Goal: Check status: Check status

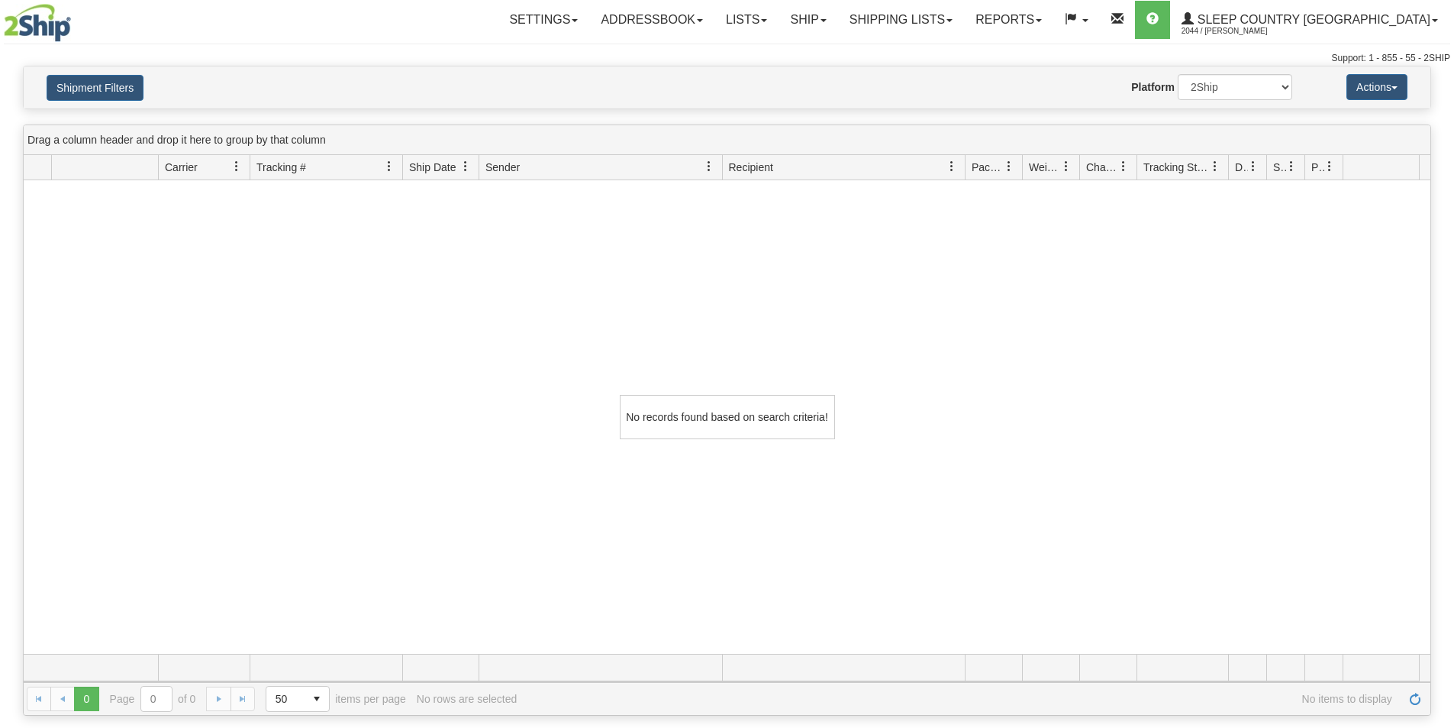
click at [964, 18] on link "Shipping lists" at bounding box center [901, 20] width 126 height 38
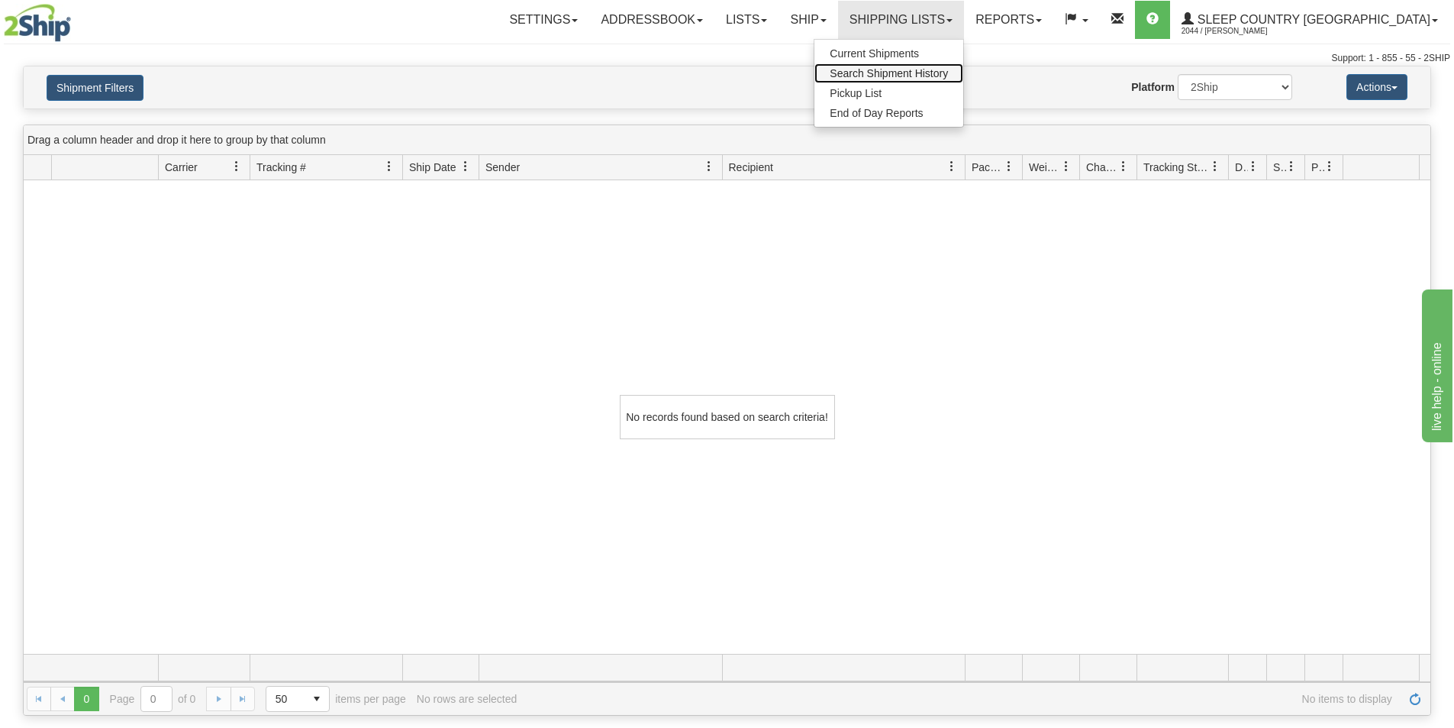
click at [948, 68] on span "Search Shipment History" at bounding box center [889, 73] width 118 height 12
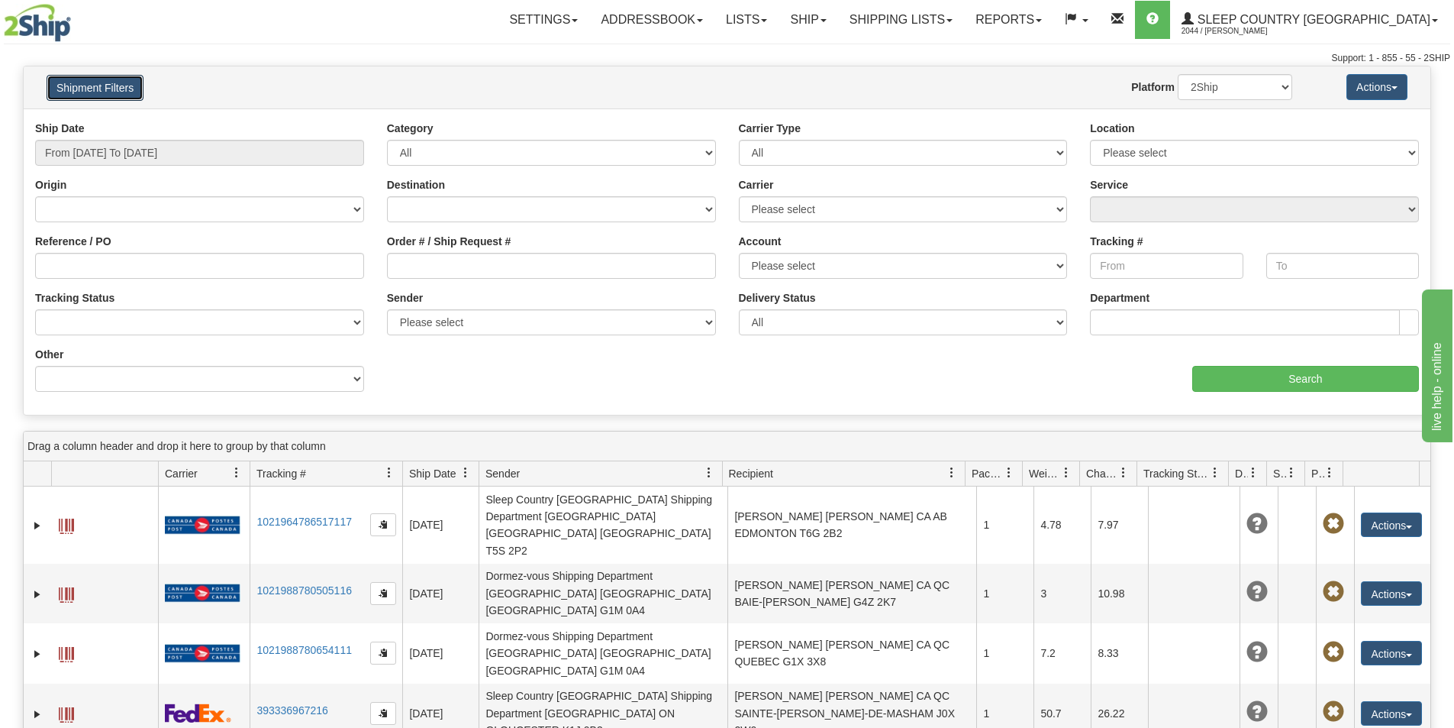
drag, startPoint x: 111, startPoint y: 88, endPoint x: 350, endPoint y: 106, distance: 239.6
click at [111, 88] on button "Shipment Filters" at bounding box center [95, 88] width 97 height 26
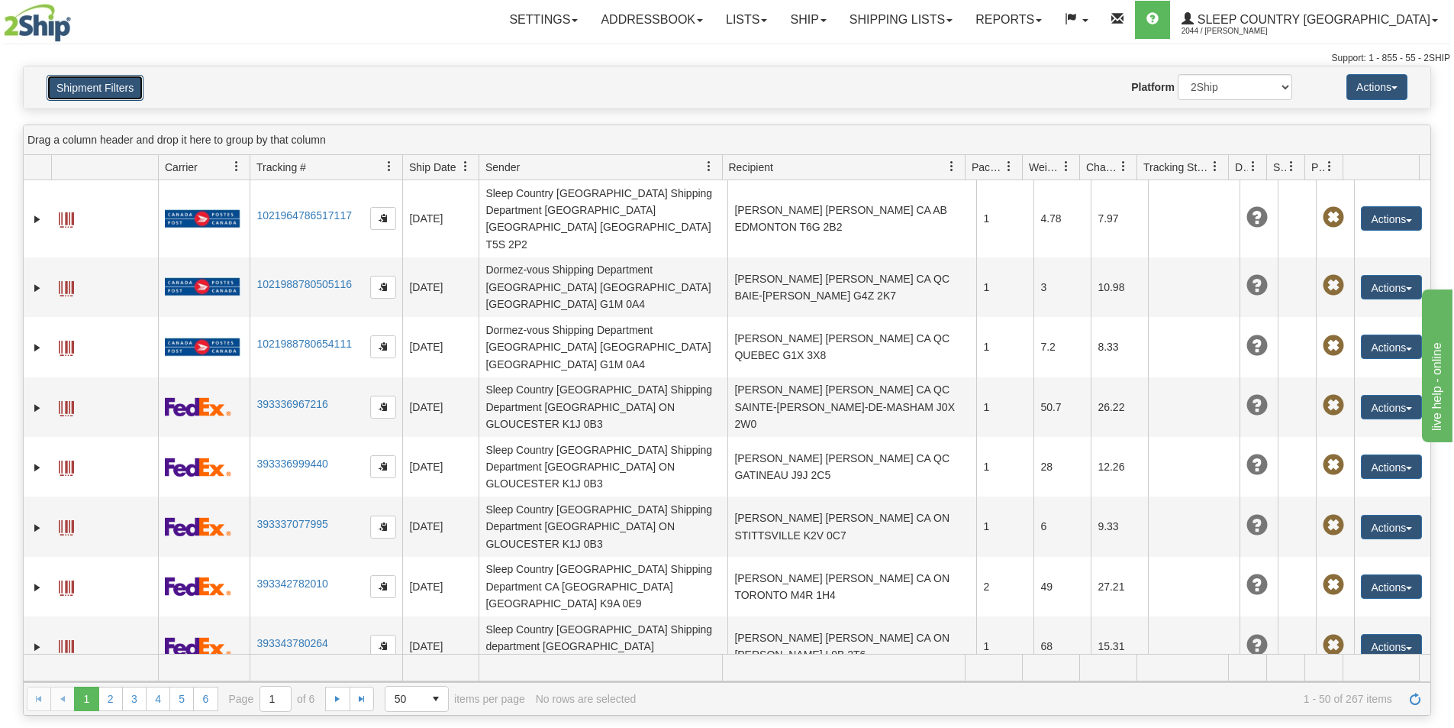
click at [116, 82] on button "Shipment Filters" at bounding box center [95, 88] width 97 height 26
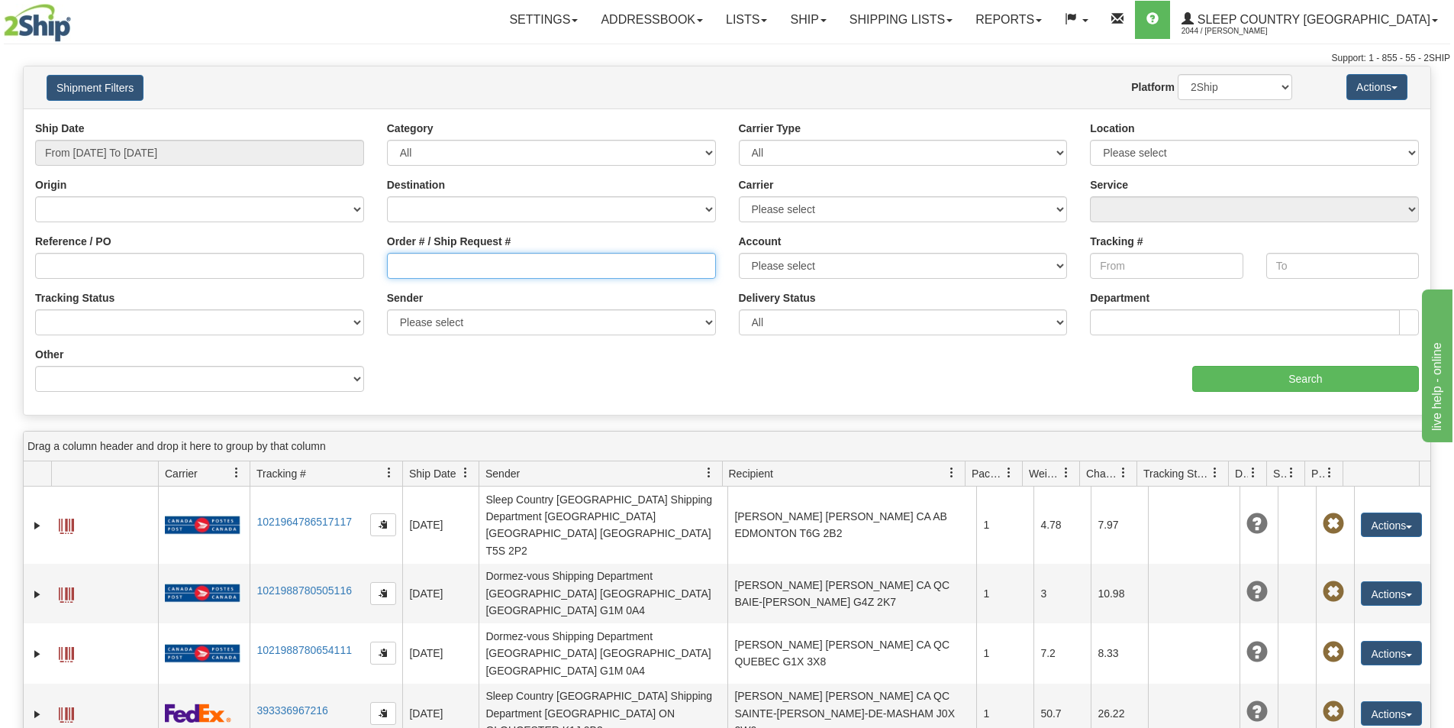
click at [406, 257] on input "Order # / Ship Request #" at bounding box center [551, 266] width 329 height 26
paste input "9000I083988"
click at [398, 261] on input "9000I083988" at bounding box center [551, 266] width 329 height 26
type input "9000I083988"
click at [238, 137] on div "Ship Date From 09/17/2025 To 09/18/2025" at bounding box center [199, 143] width 329 height 45
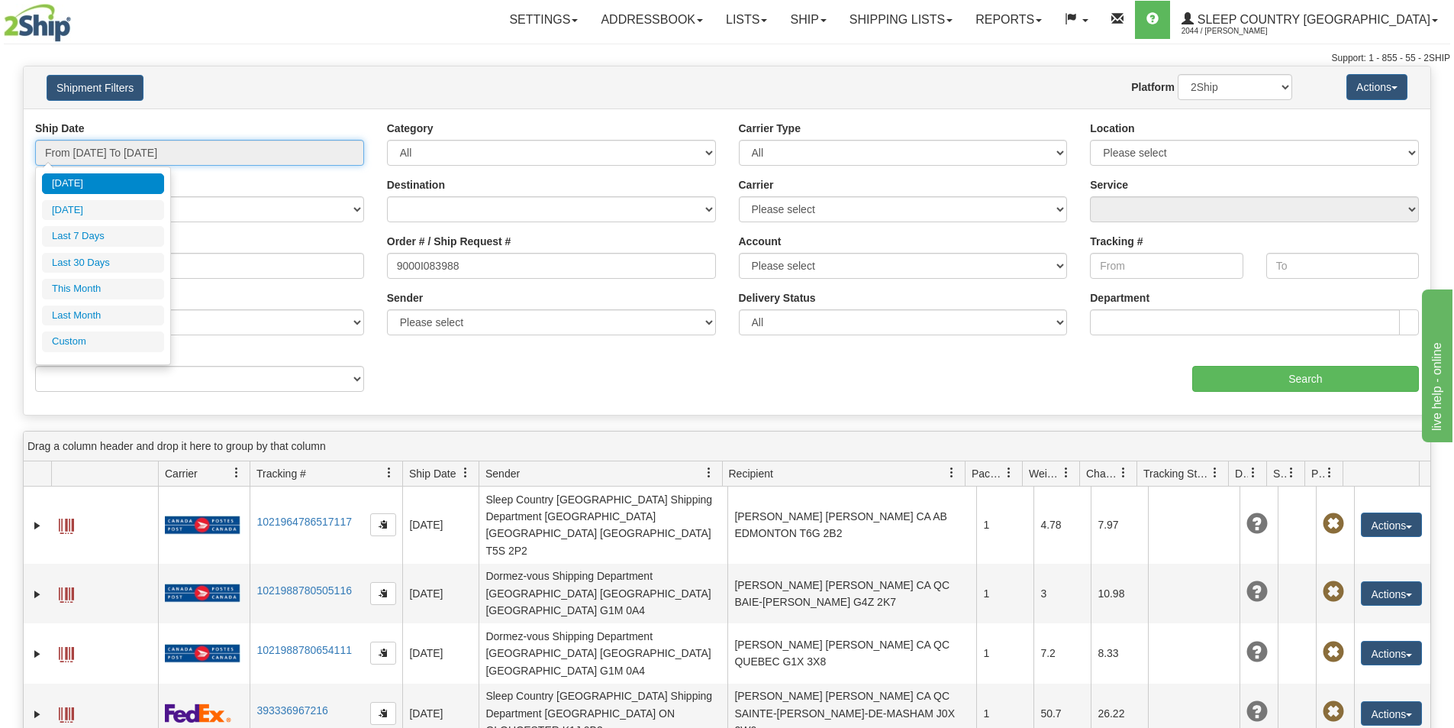
click at [213, 156] on input "From [DATE] To [DATE]" at bounding box center [199, 153] width 329 height 26
click at [117, 263] on li "Last 30 Days" at bounding box center [103, 263] width 122 height 21
type input "From [DATE] To [DATE]"
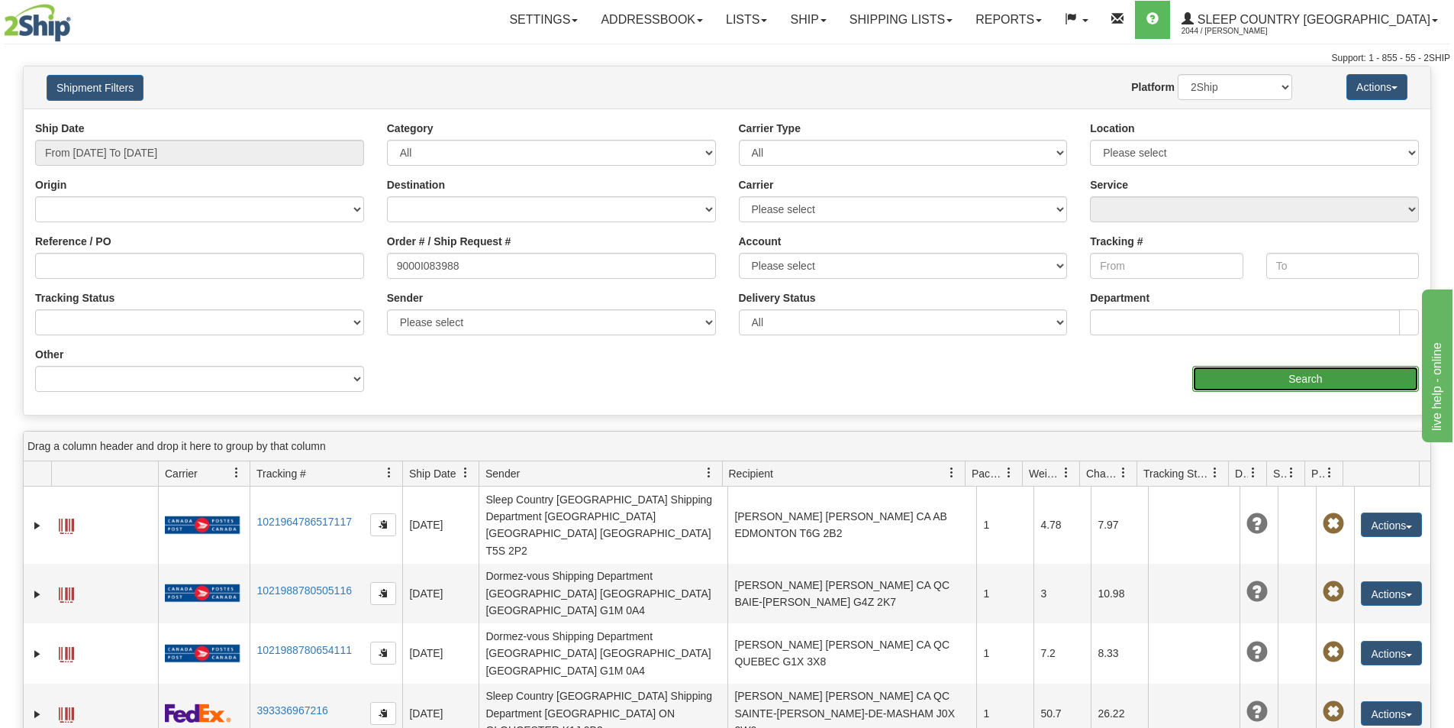
drag, startPoint x: 1327, startPoint y: 373, endPoint x: 1281, endPoint y: 379, distance: 46.2
click at [1281, 379] on input "Search" at bounding box center [1305, 379] width 227 height 26
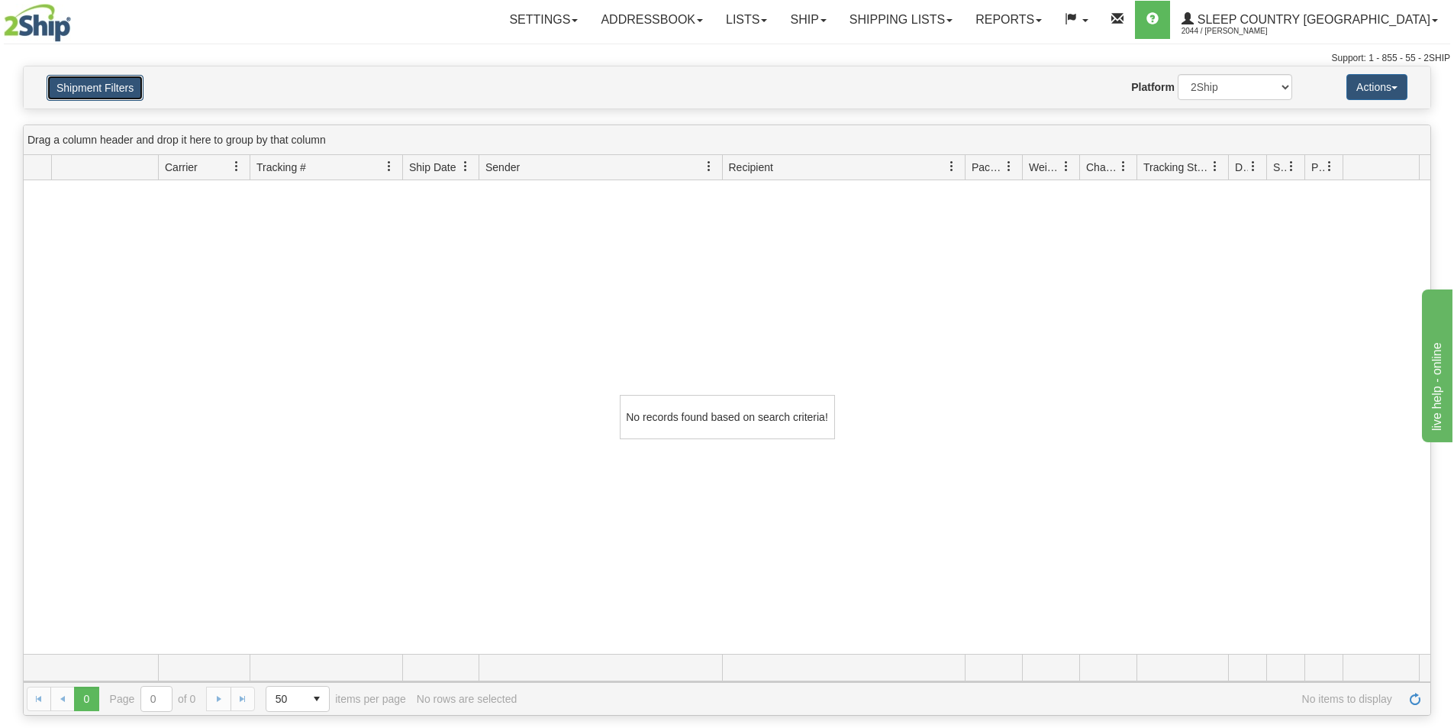
click at [120, 82] on button "Shipment Filters" at bounding box center [95, 88] width 97 height 26
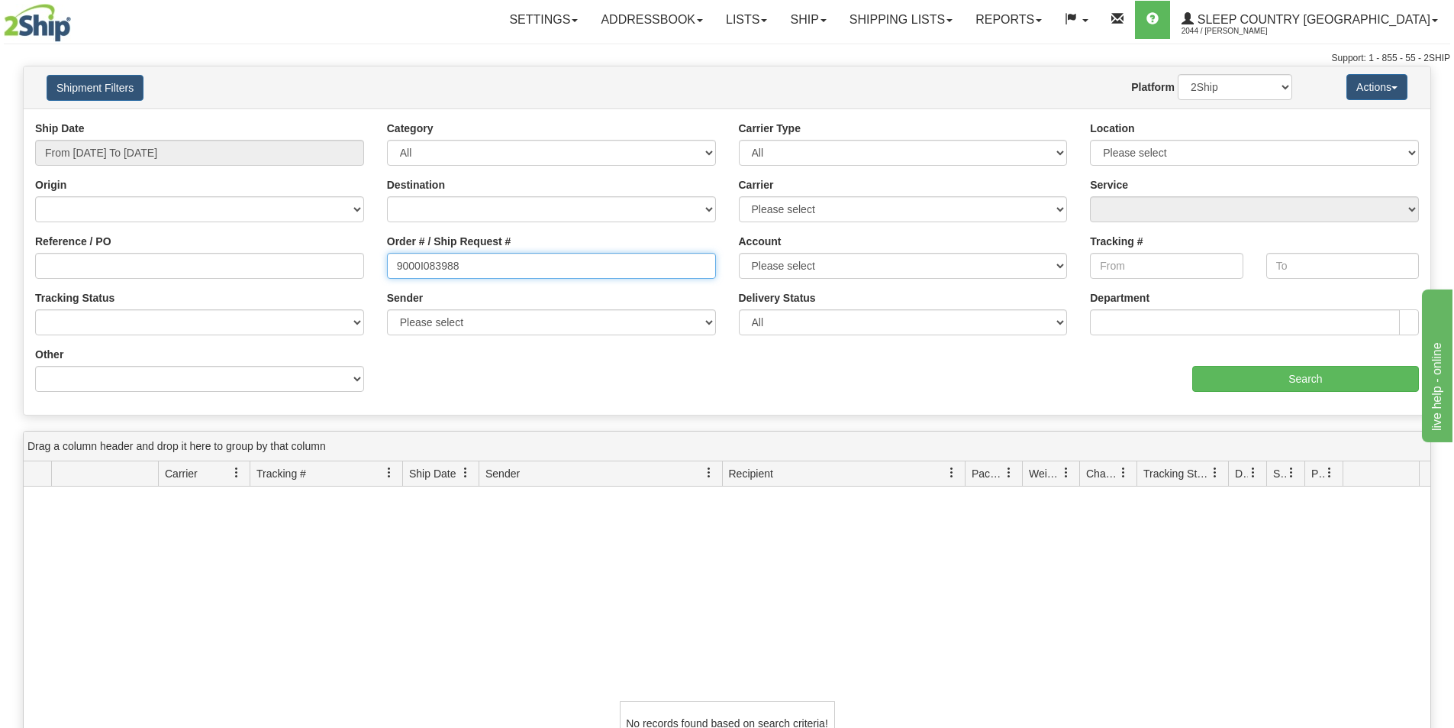
drag, startPoint x: 460, startPoint y: 261, endPoint x: 395, endPoint y: 267, distance: 65.2
click at [395, 267] on input "9000I083988" at bounding box center [551, 266] width 329 height 26
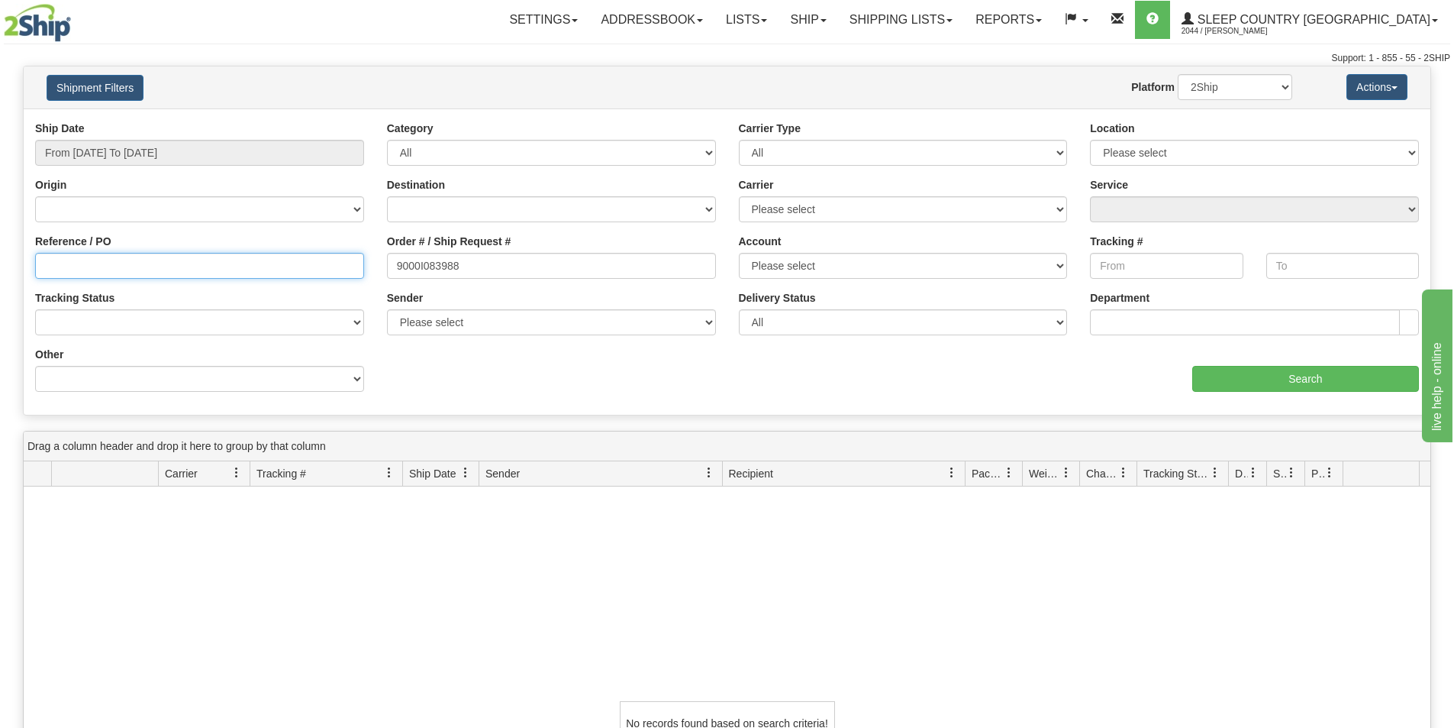
paste input "9000I083988"
click at [47, 264] on input "Reference / PO" at bounding box center [199, 266] width 329 height 26
click at [46, 264] on input "9000I083988" at bounding box center [199, 266] width 329 height 26
type input "9000I083988"
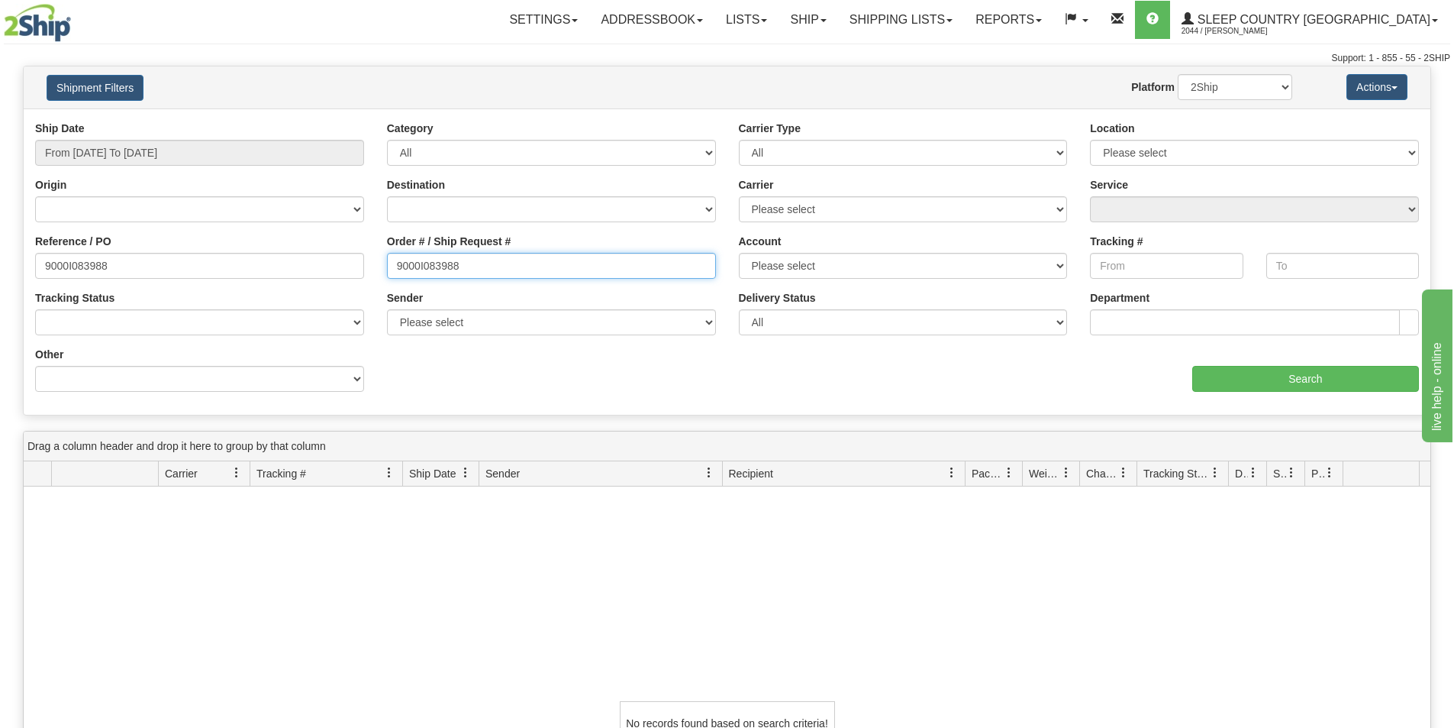
drag, startPoint x: 367, startPoint y: 255, endPoint x: 266, endPoint y: 286, distance: 105.5
click at [262, 121] on div "Reference / PO 9000I083988 Order # / Ship Request # 9000I083988 Account Please …" at bounding box center [727, 121] width 1407 height 0
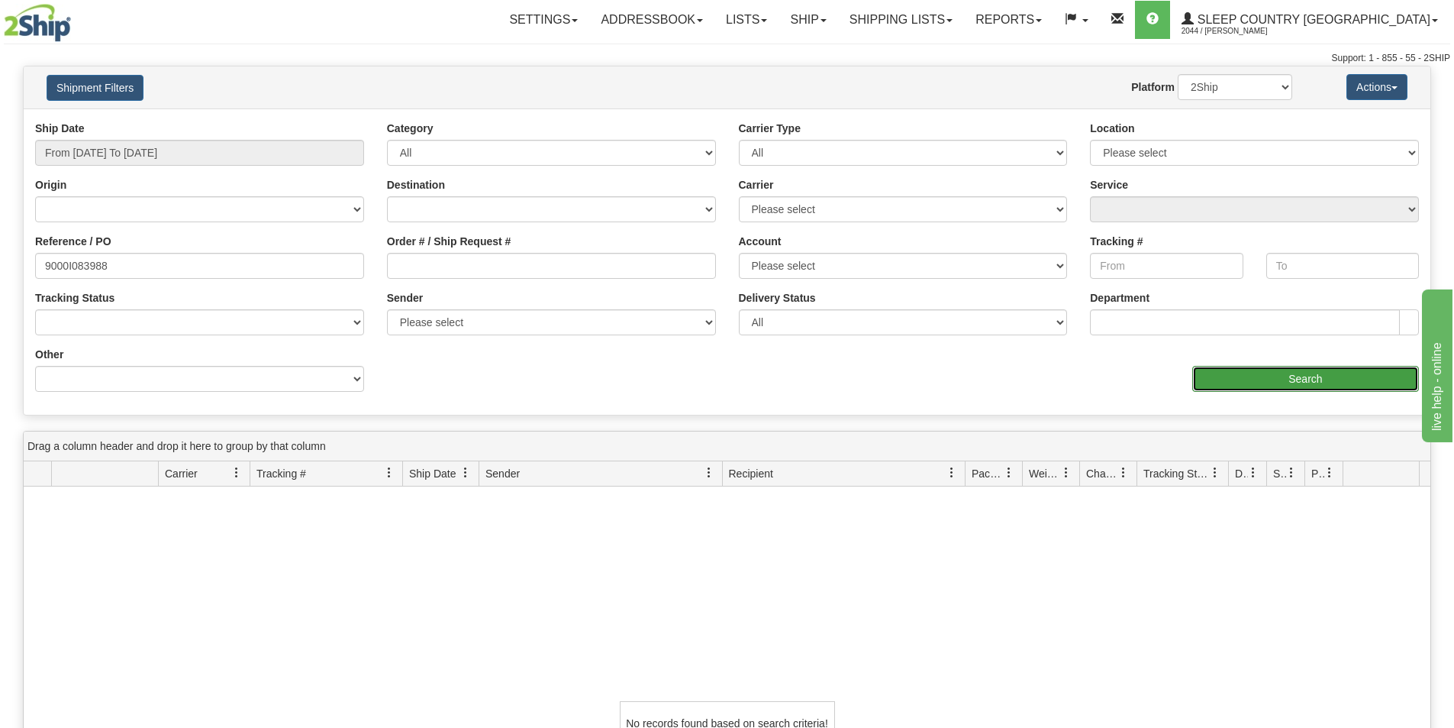
click at [1254, 366] on input "Search" at bounding box center [1305, 379] width 227 height 26
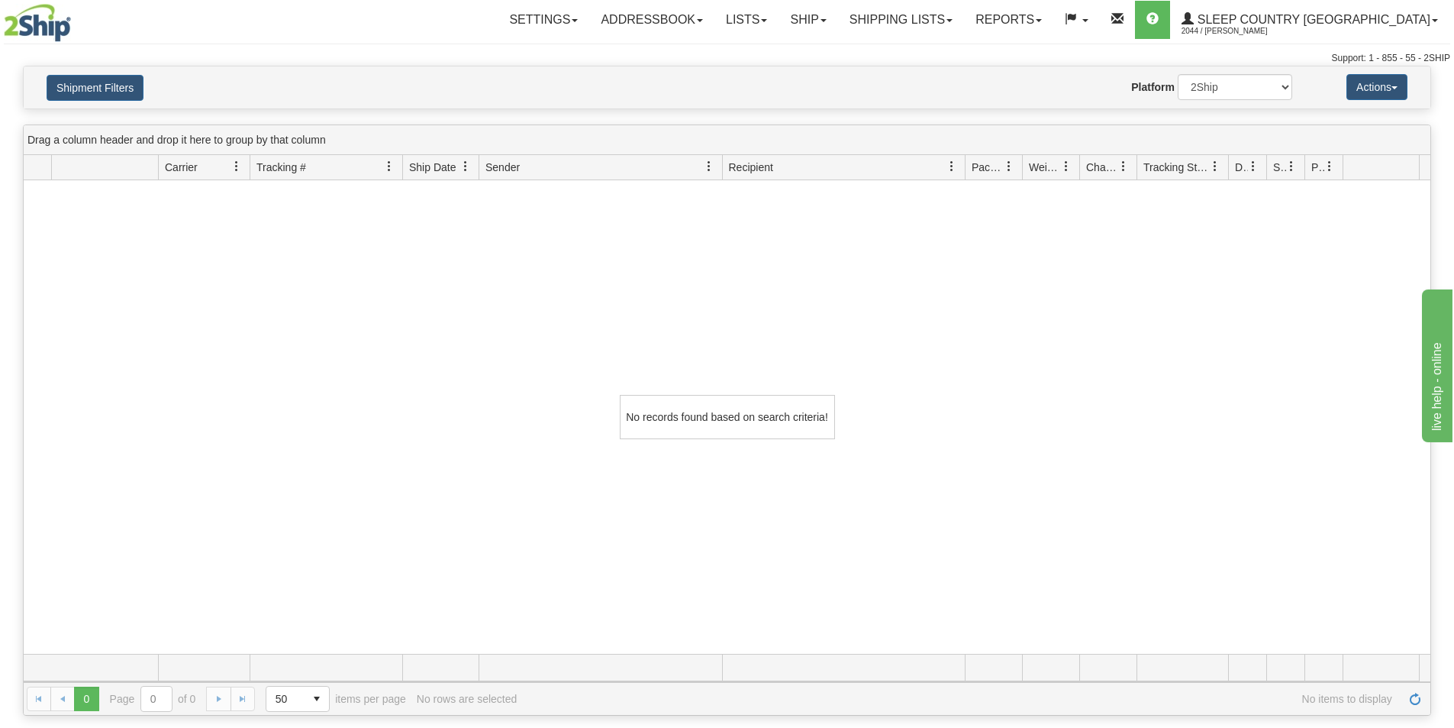
click at [250, 180] on div "No records found based on search criteria!" at bounding box center [727, 416] width 1407 height 473
click at [115, 78] on button "Shipment Filters" at bounding box center [95, 88] width 97 height 26
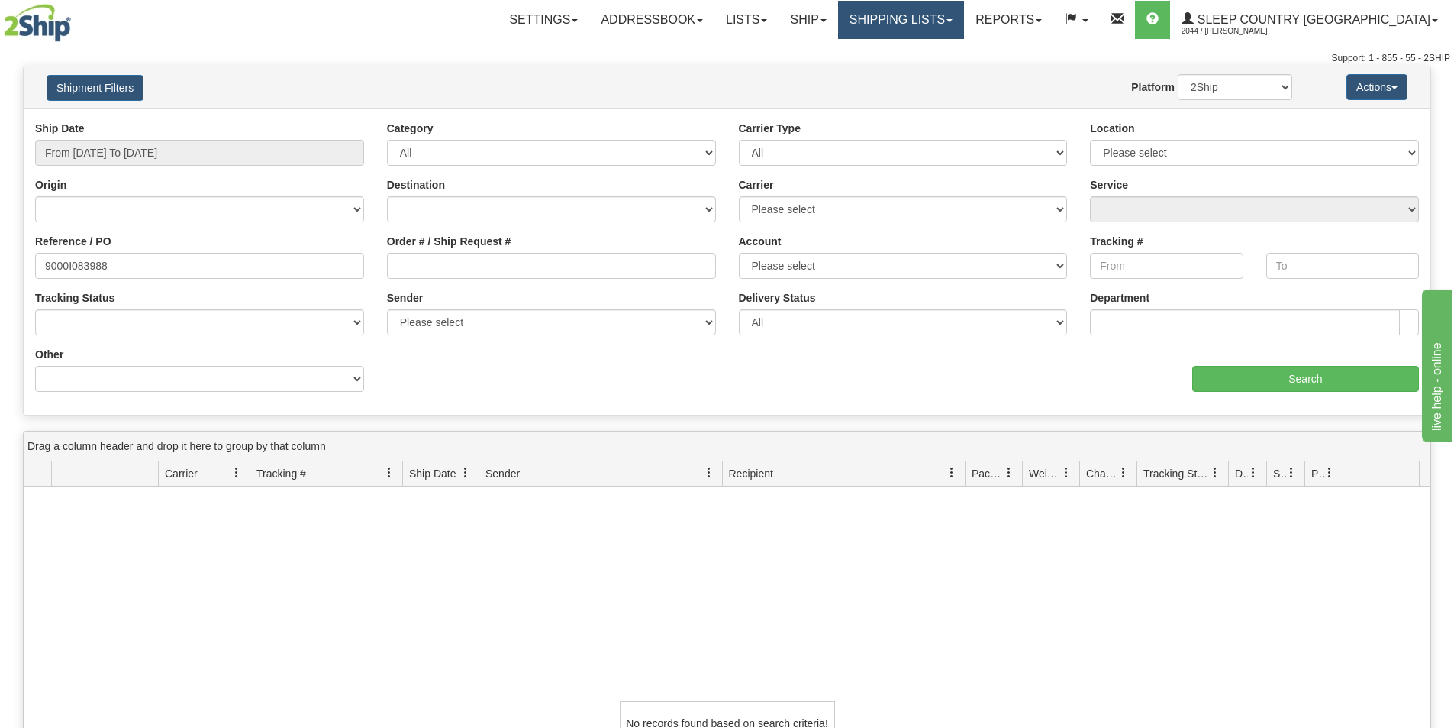
click at [964, 21] on link "Shipping lists" at bounding box center [901, 20] width 126 height 38
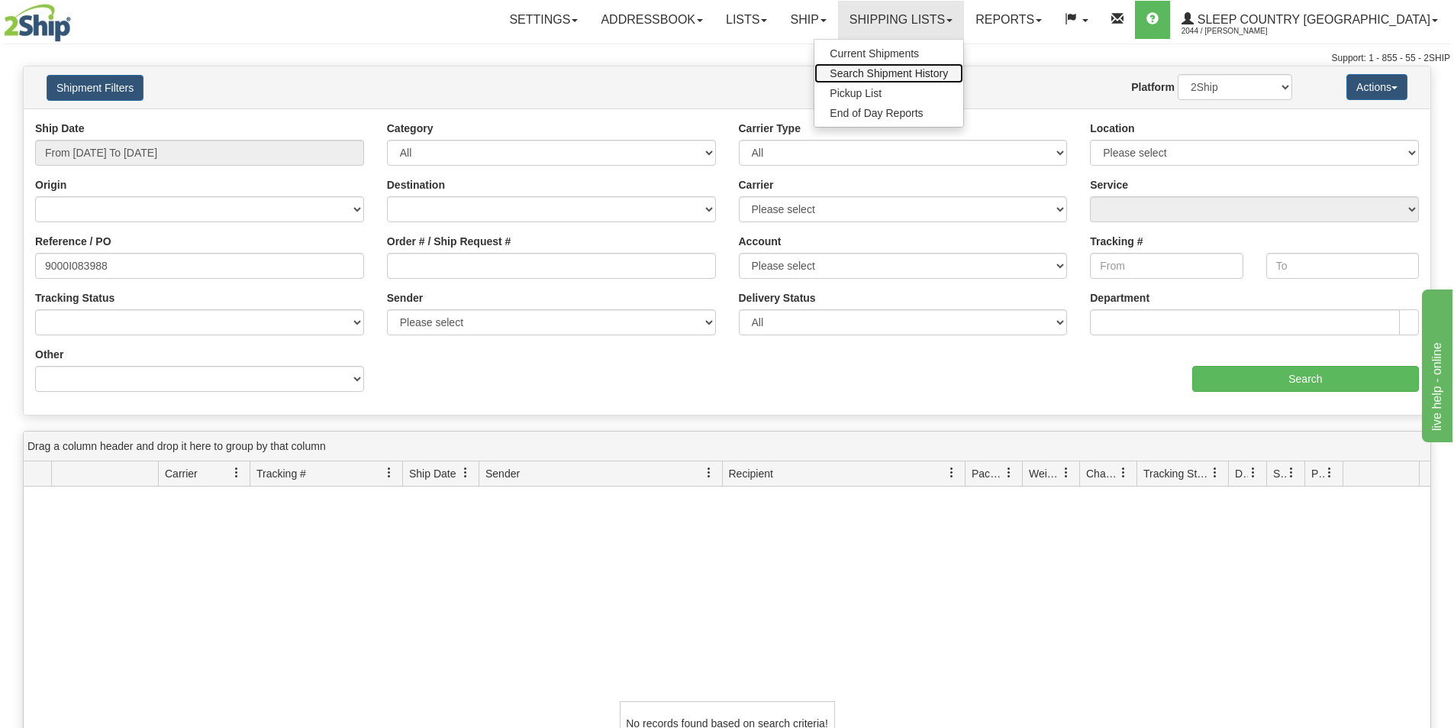
click at [963, 79] on link "Search Shipment History" at bounding box center [889, 73] width 149 height 20
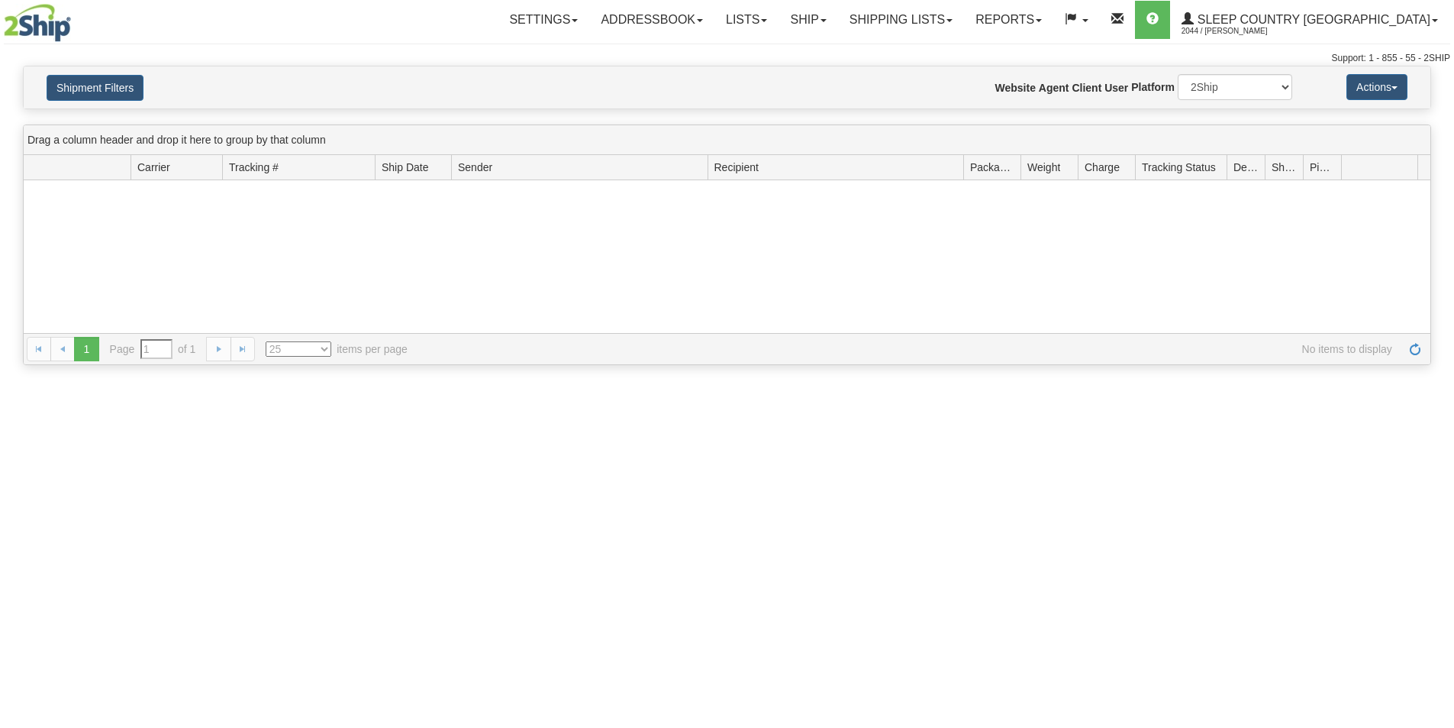
type input "From [DATE] To [DATE]"
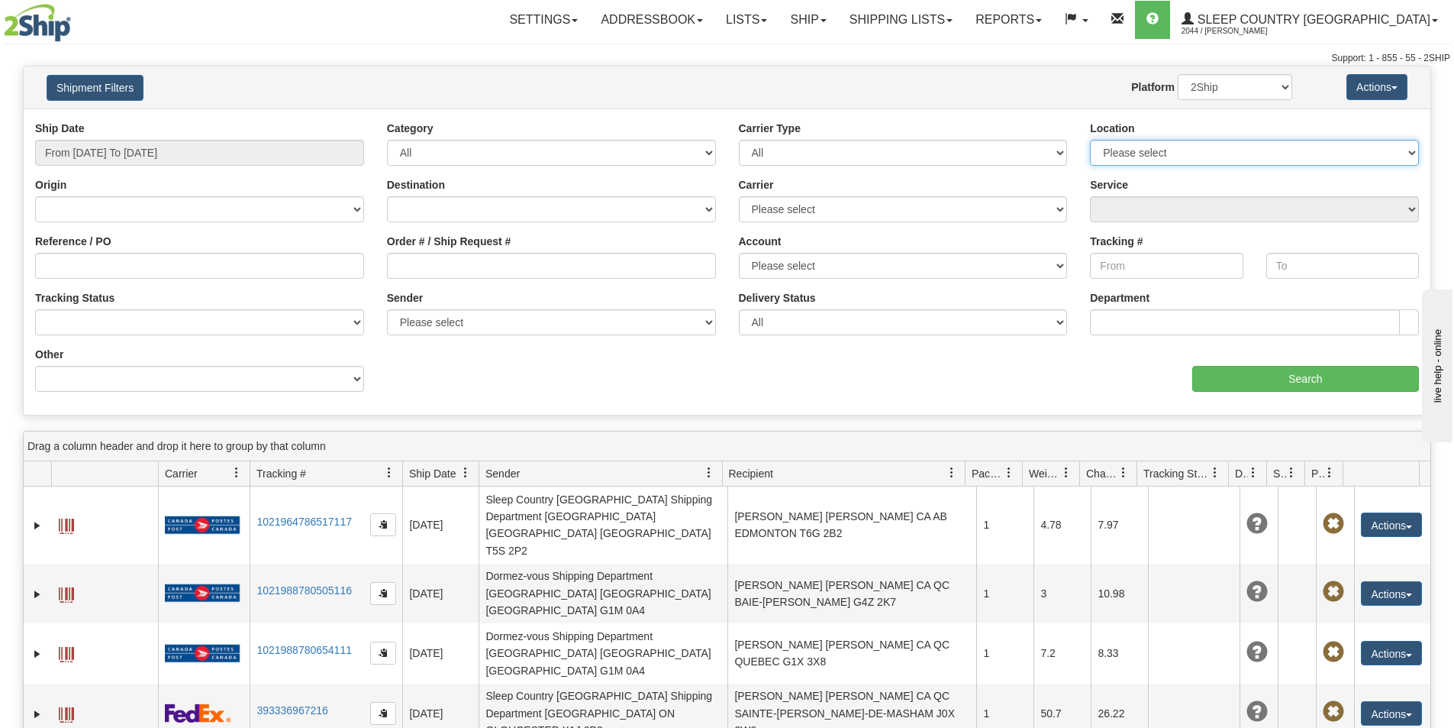
click at [1234, 147] on select "Please select Old Toronto DC 921 922 93 94 97 390 915 916 98 902 95 96 90 91 92…" at bounding box center [1254, 153] width 329 height 26
click at [1267, 143] on select "Please select Old Toronto DC 921 922 93 94 97 390 915 916 98 902 95 96 90 91 92…" at bounding box center [1254, 153] width 329 height 26
select select "6657"
click at [1090, 140] on select "Please select Old Toronto DC 921 922 93 94 97 390 915 916 98 902 95 96 90 91 92…" at bounding box center [1254, 153] width 329 height 26
click at [1337, 371] on input "Search" at bounding box center [1305, 379] width 227 height 26
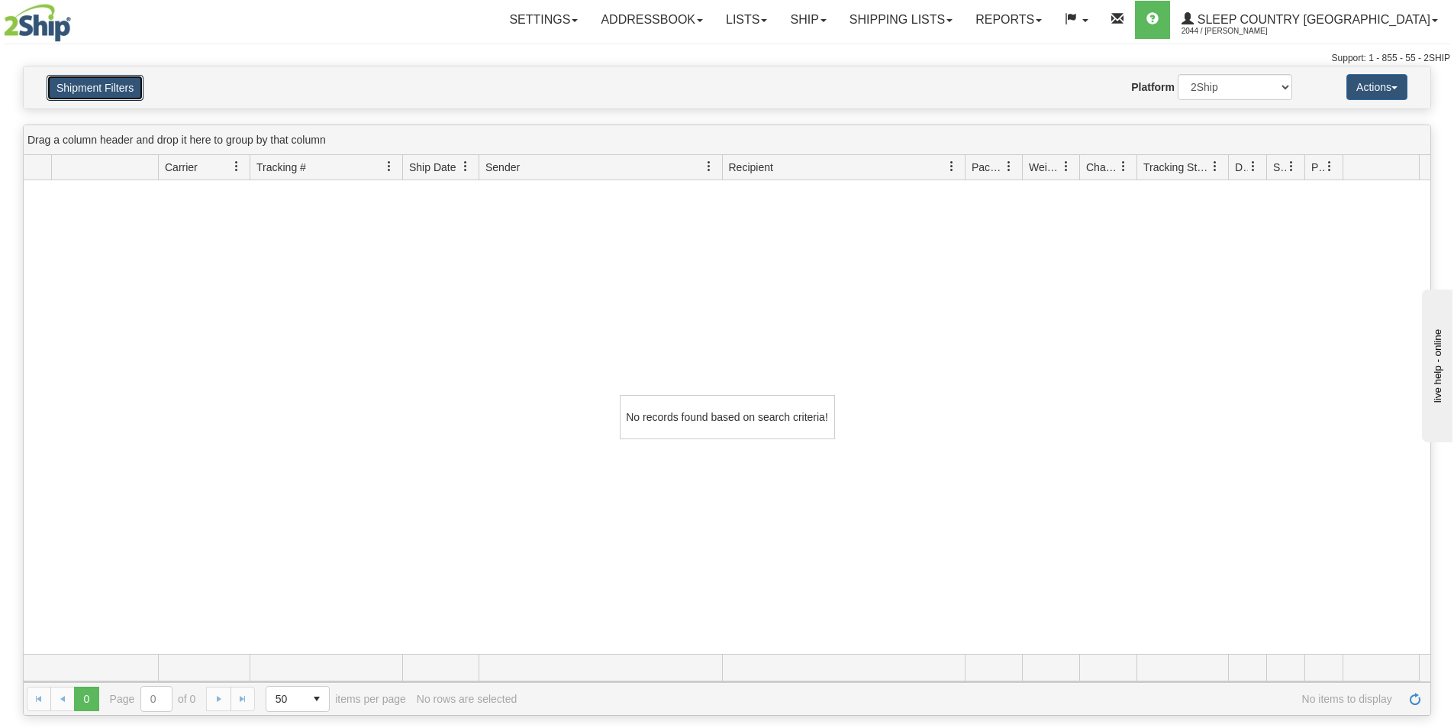
drag, startPoint x: 112, startPoint y: 79, endPoint x: 143, endPoint y: 112, distance: 45.4
click at [112, 79] on button "Shipment Filters" at bounding box center [95, 88] width 97 height 26
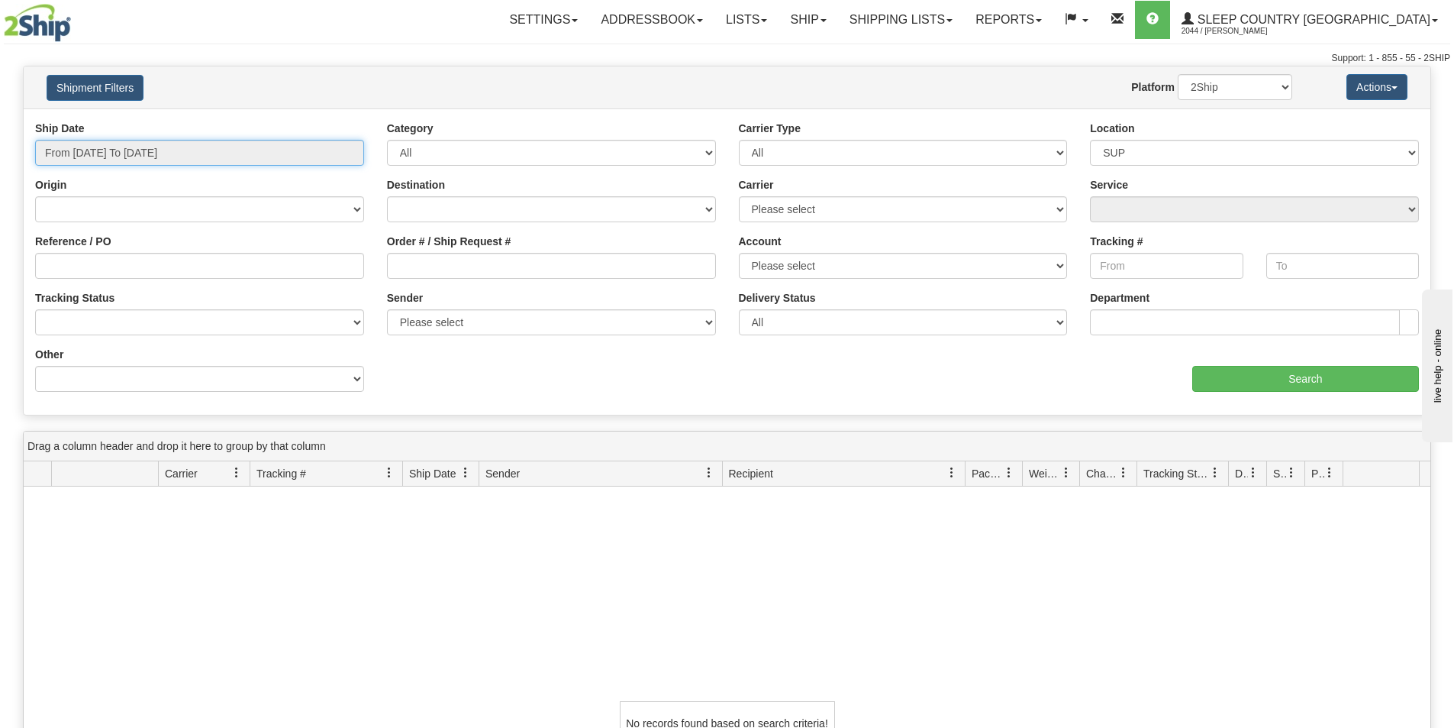
drag, startPoint x: 151, startPoint y: 152, endPoint x: 154, endPoint y: 211, distance: 58.9
click at [152, 152] on input "From [DATE] To [DATE]" at bounding box center [199, 153] width 329 height 26
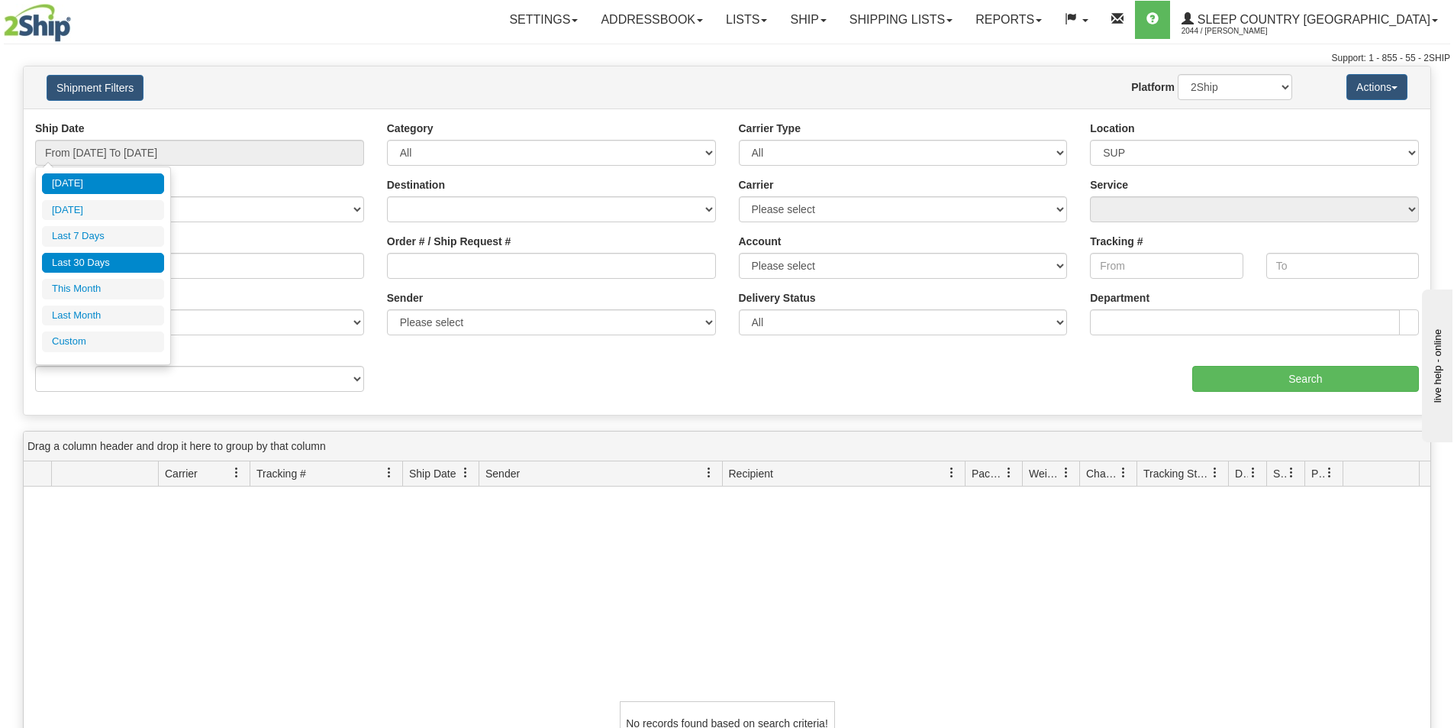
click at [137, 270] on li "Last 30 Days" at bounding box center [103, 263] width 122 height 21
type input "From [DATE] To [DATE]"
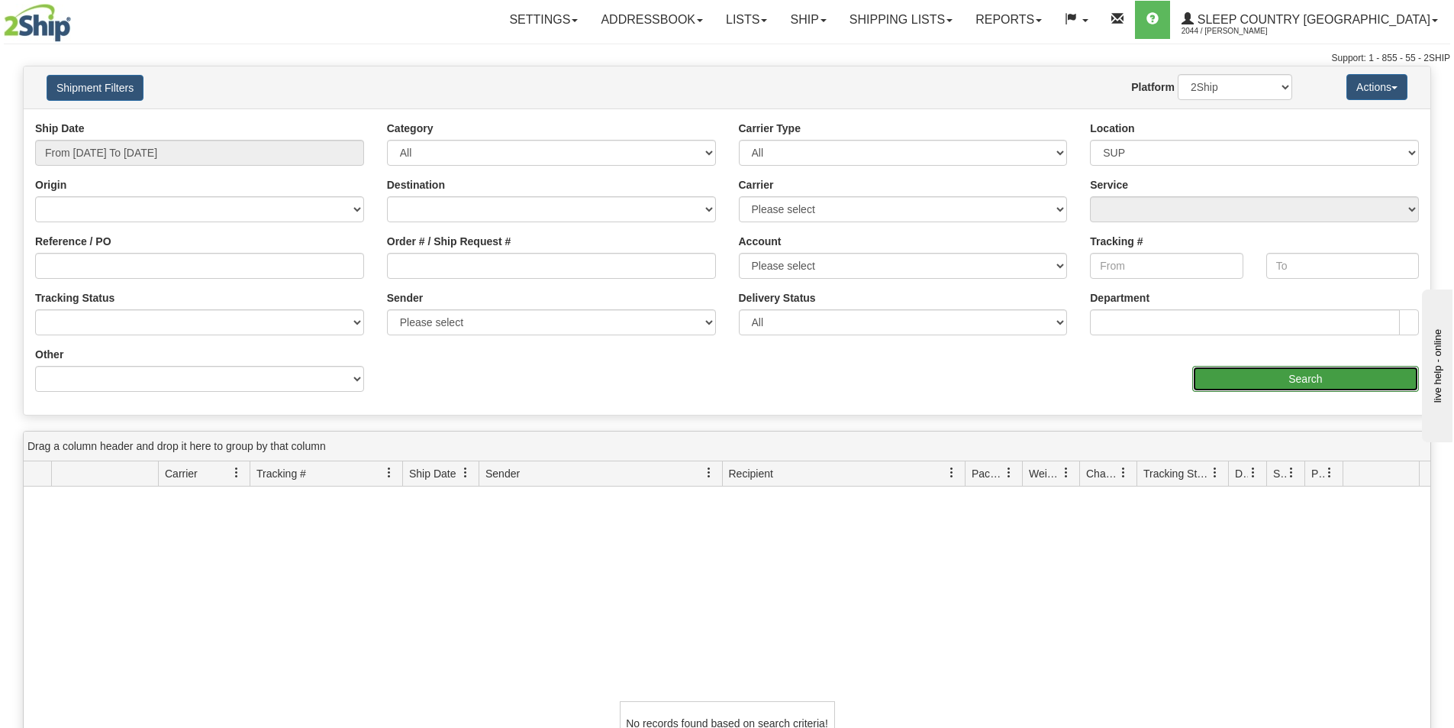
click at [1258, 383] on input "Search" at bounding box center [1305, 379] width 227 height 26
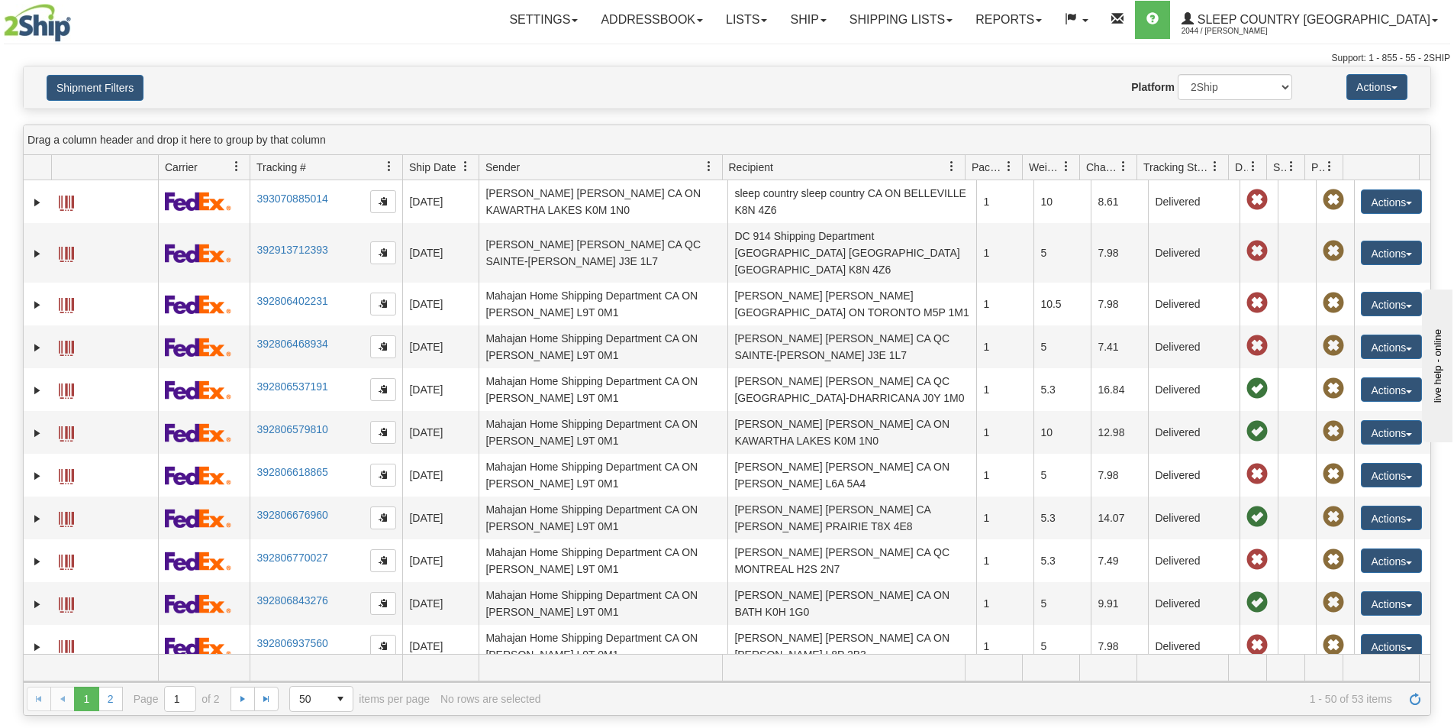
drag, startPoint x: 290, startPoint y: 67, endPoint x: 273, endPoint y: 66, distance: 16.8
click at [286, 67] on div "Shipment Filters Website Agent Nothing selected Client User Platform 2Ship Impo…" at bounding box center [727, 87] width 1407 height 42
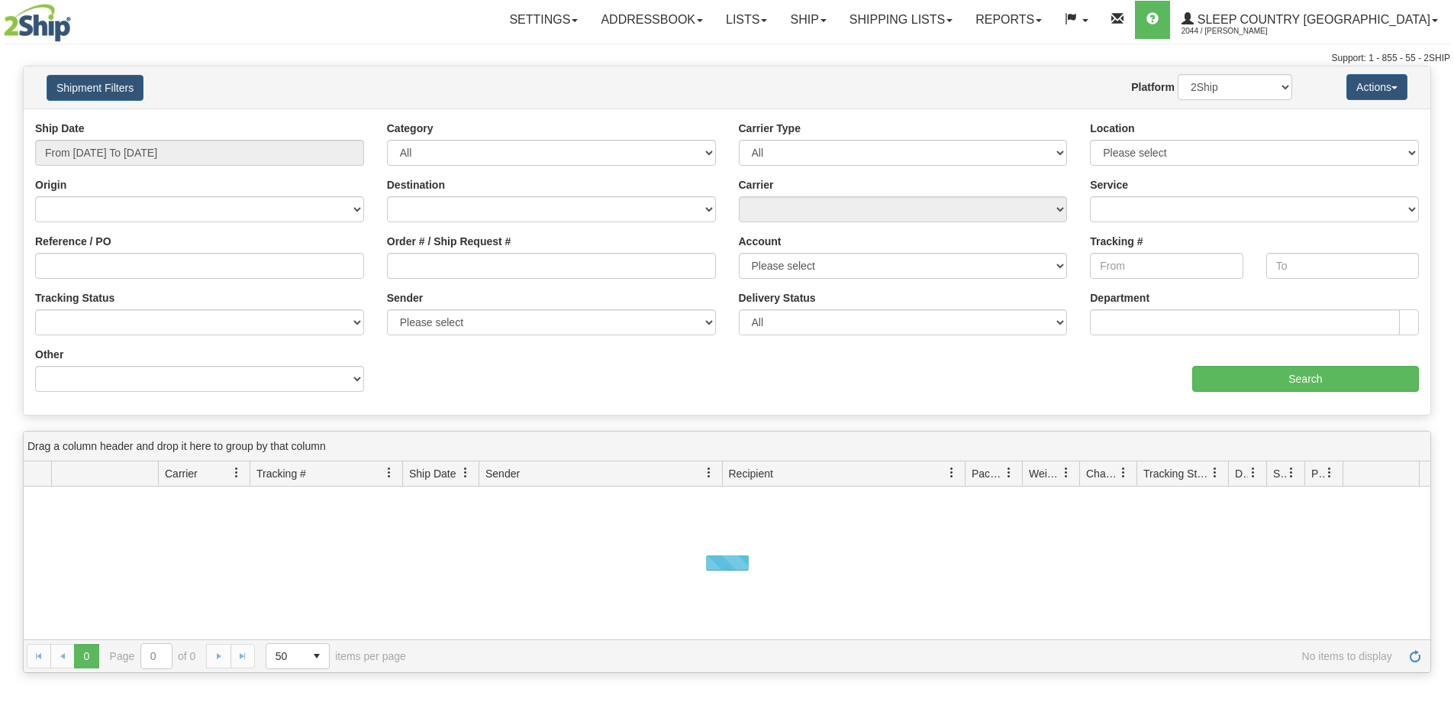
click at [1214, 83] on select "2Ship Imported" at bounding box center [1235, 87] width 115 height 26
select select "1"
click at [1178, 74] on select "2Ship Imported" at bounding box center [1235, 87] width 115 height 26
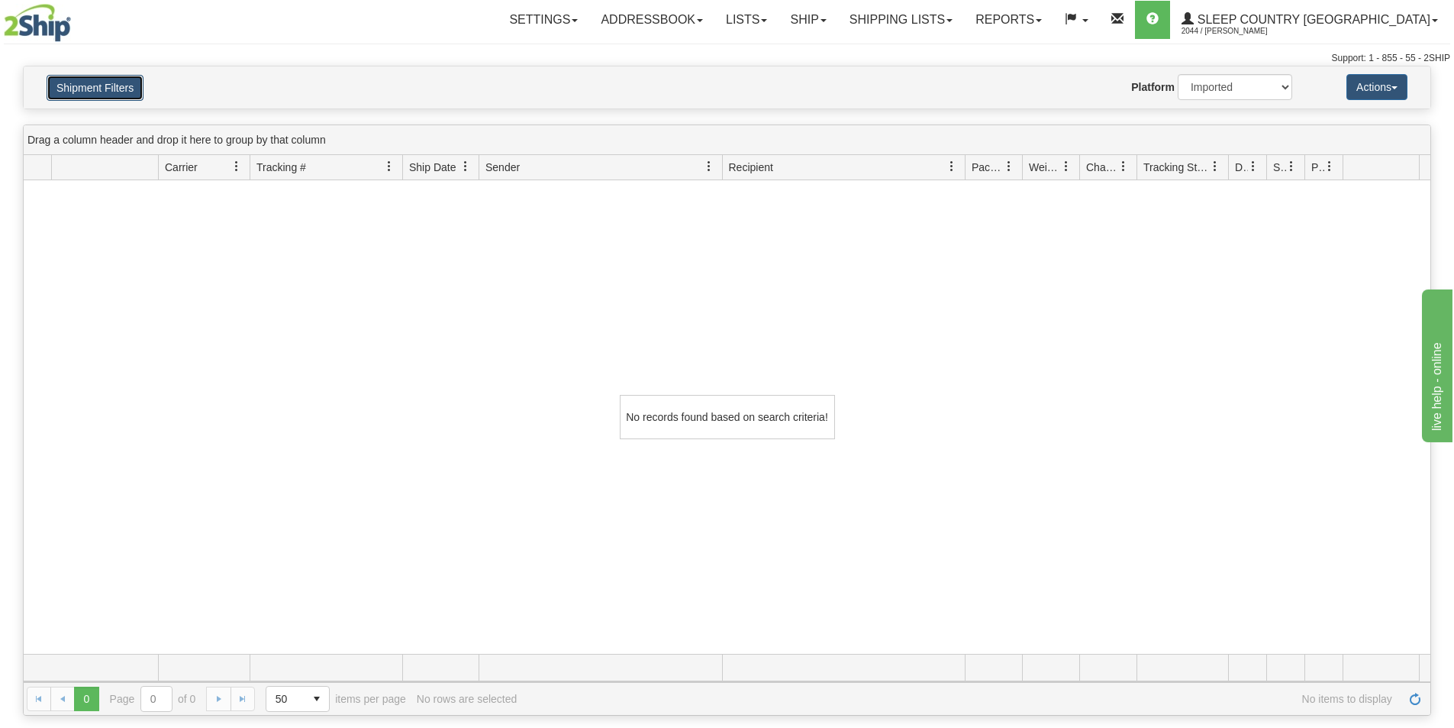
click at [124, 75] on button "Shipment Filters" at bounding box center [95, 88] width 97 height 26
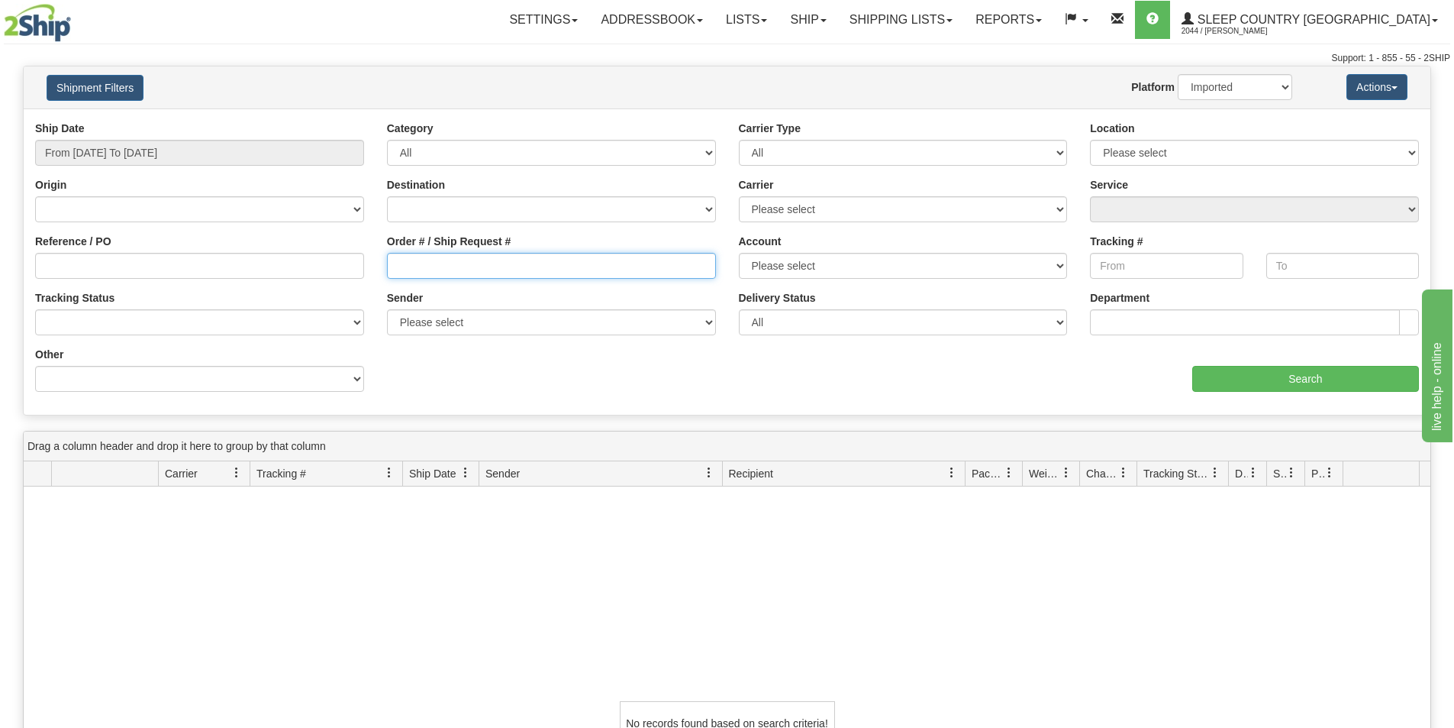
click at [409, 269] on input "Order # / Ship Request #" at bounding box center [551, 266] width 329 height 26
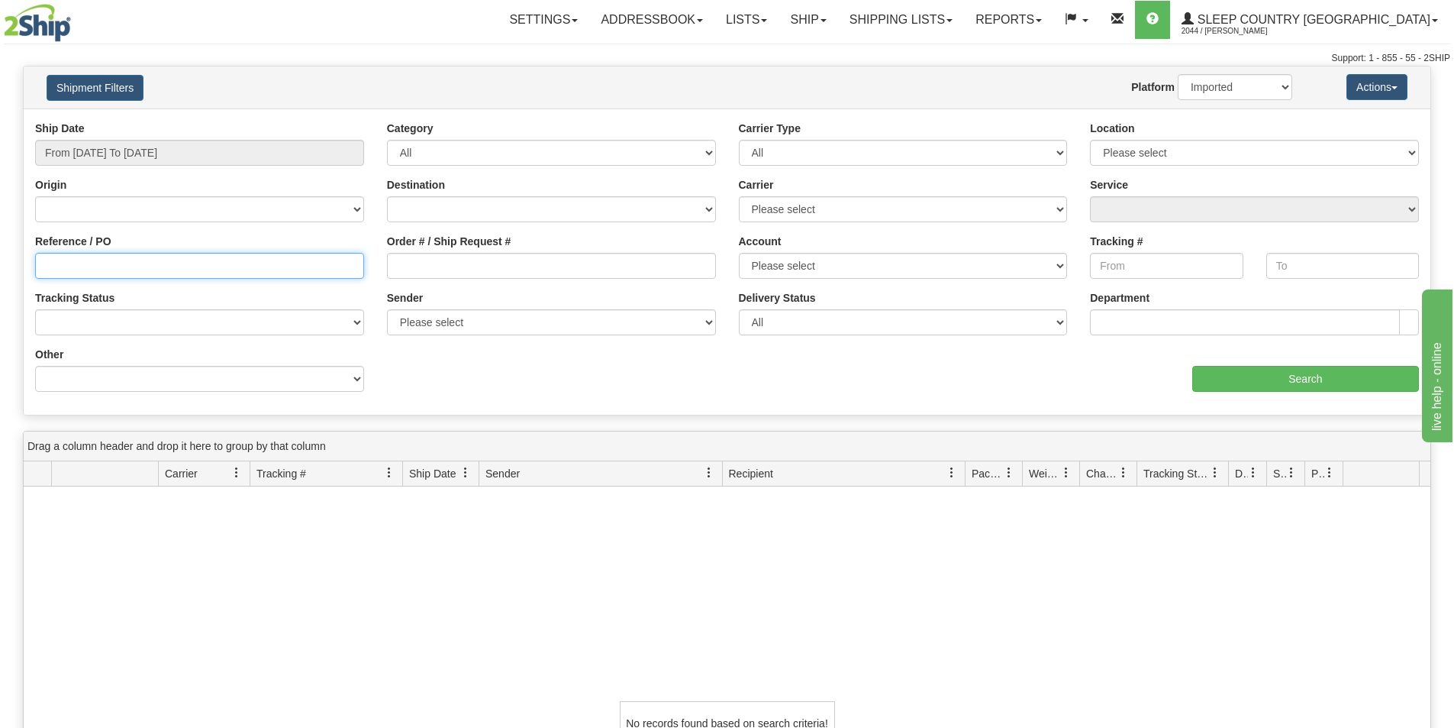
drag, startPoint x: 175, startPoint y: 275, endPoint x: 127, endPoint y: 257, distance: 50.8
click at [173, 274] on input "Reference / PO" at bounding box center [199, 266] width 329 height 26
paste input "1057480"
click at [44, 264] on input "1057480" at bounding box center [199, 266] width 329 height 26
type input "1057480"
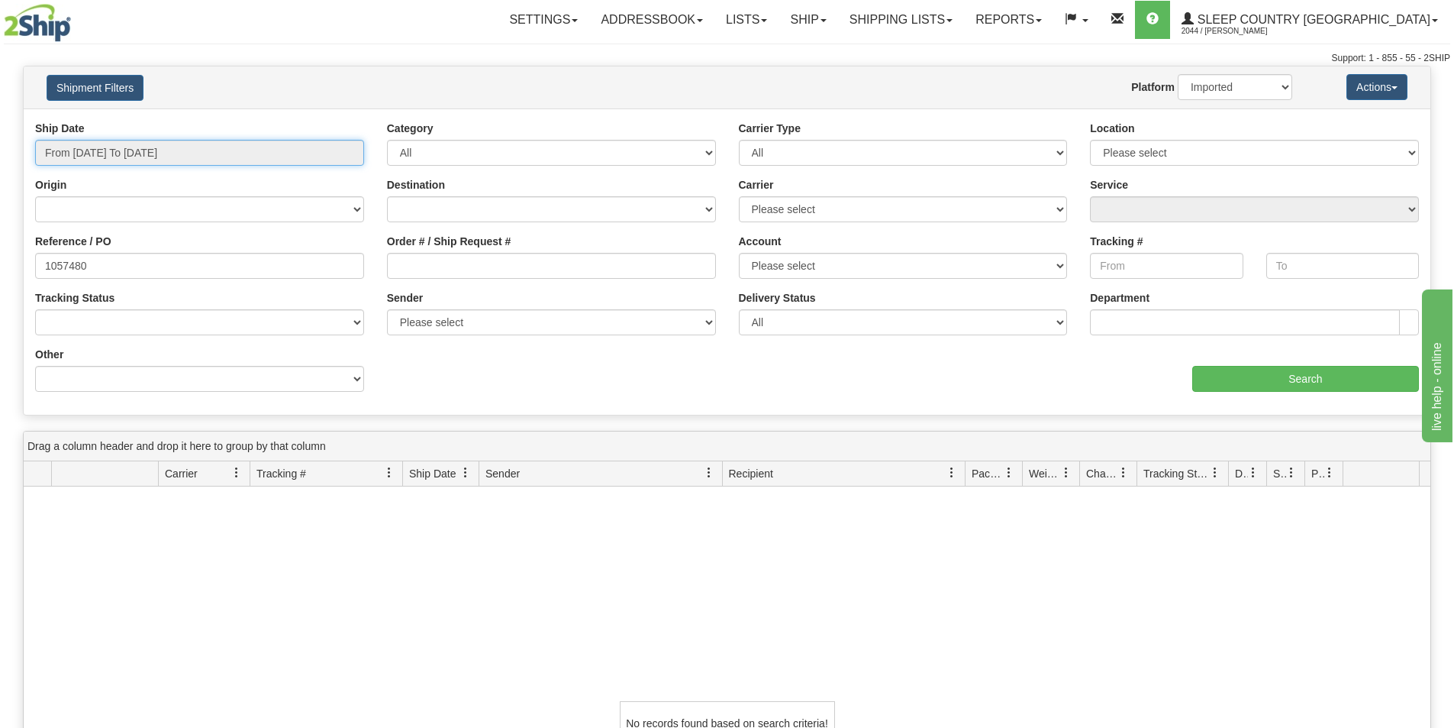
click at [161, 150] on input "From [DATE] To [DATE]" at bounding box center [199, 153] width 329 height 26
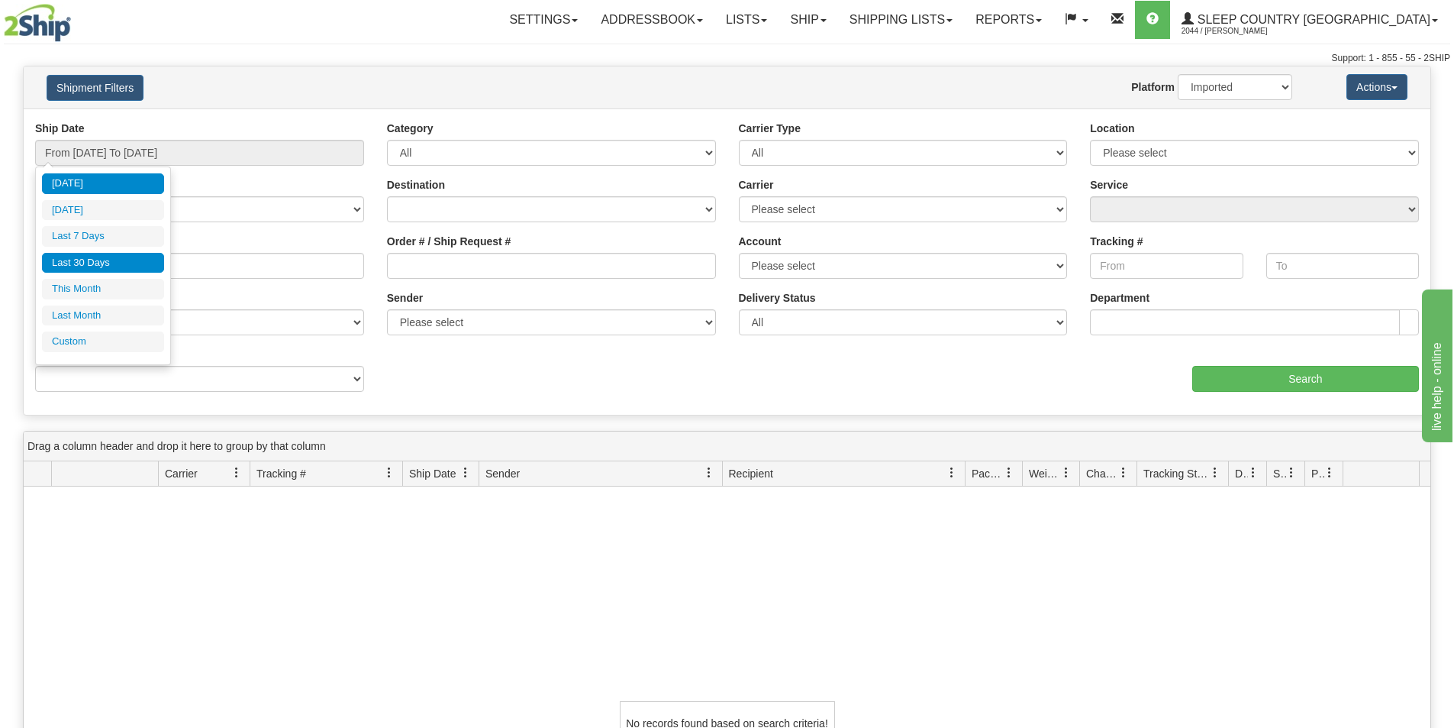
drag, startPoint x: 118, startPoint y: 258, endPoint x: 487, endPoint y: 264, distance: 369.5
click at [119, 258] on li "Last 30 Days" at bounding box center [103, 263] width 122 height 21
type input "From [DATE] To [DATE]"
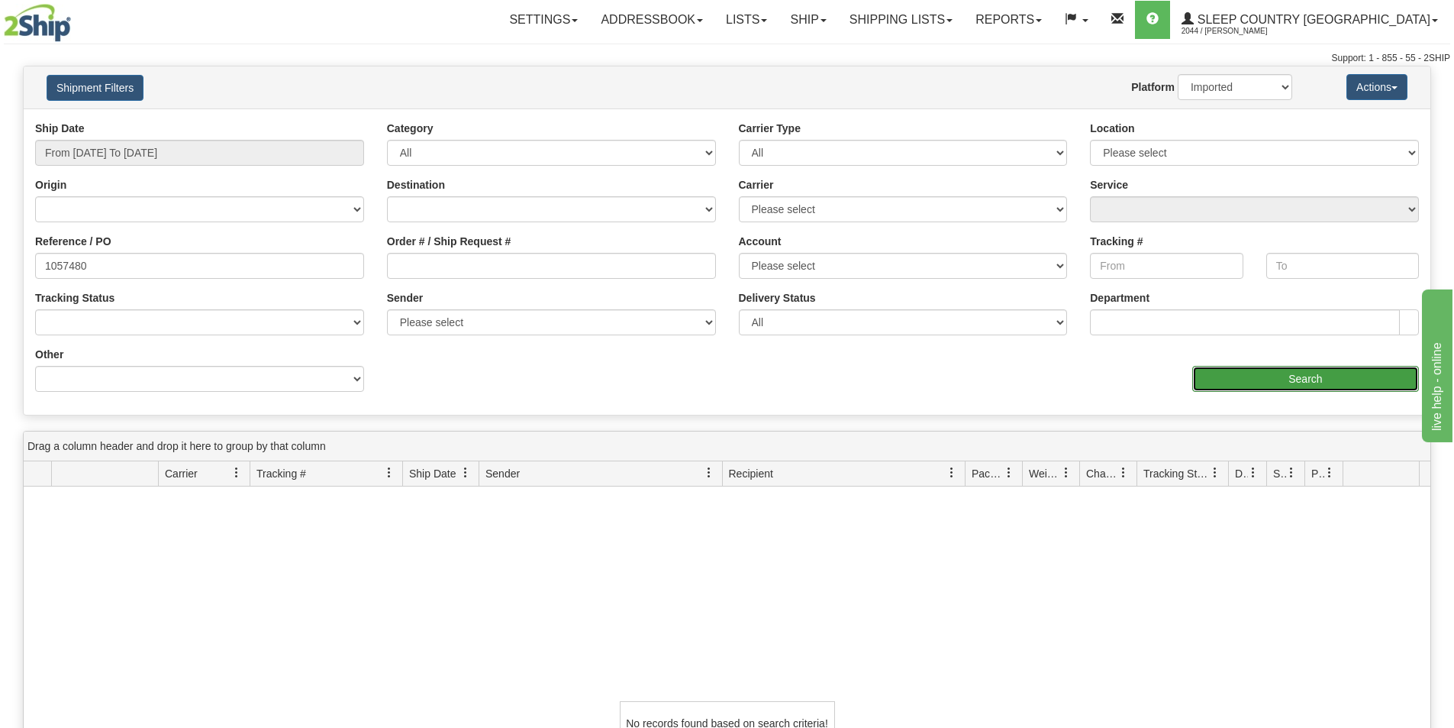
click at [1314, 377] on input "Search" at bounding box center [1305, 379] width 227 height 26
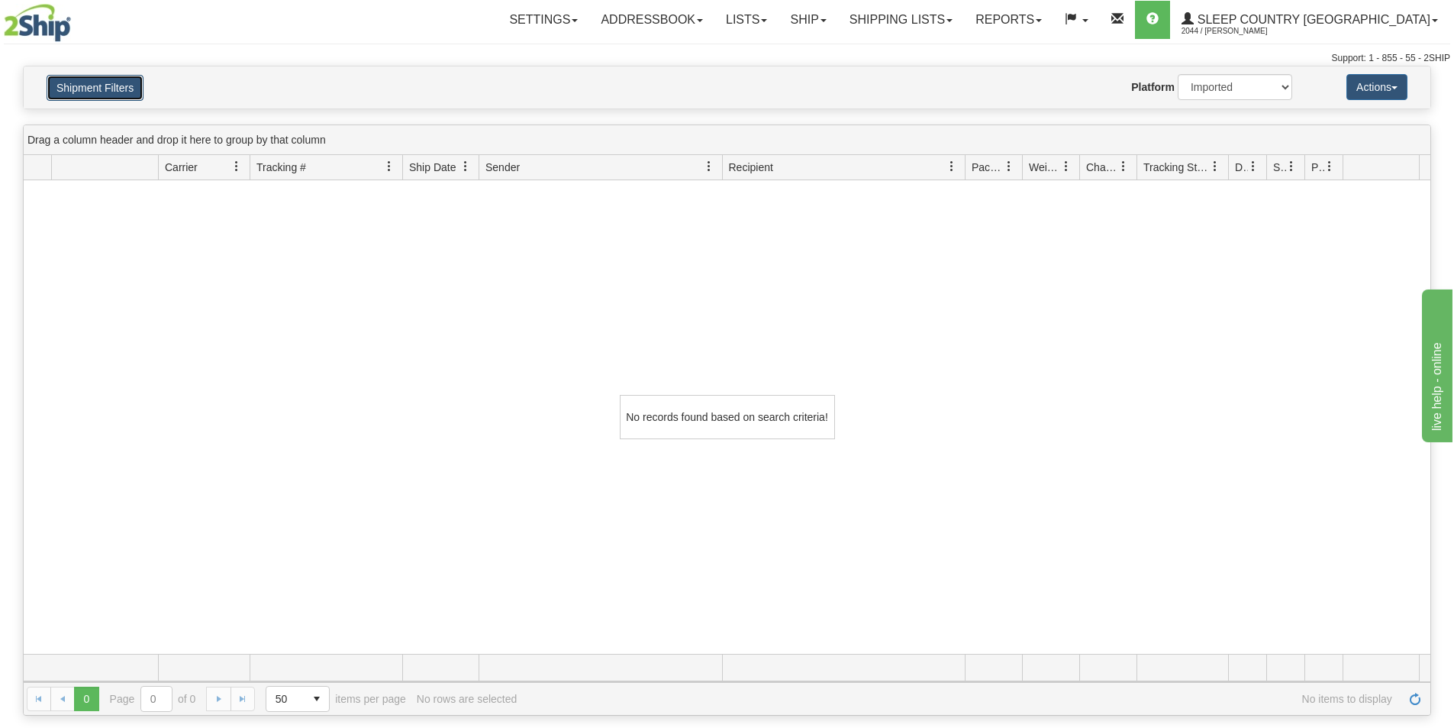
click at [94, 85] on button "Shipment Filters" at bounding box center [95, 88] width 97 height 26
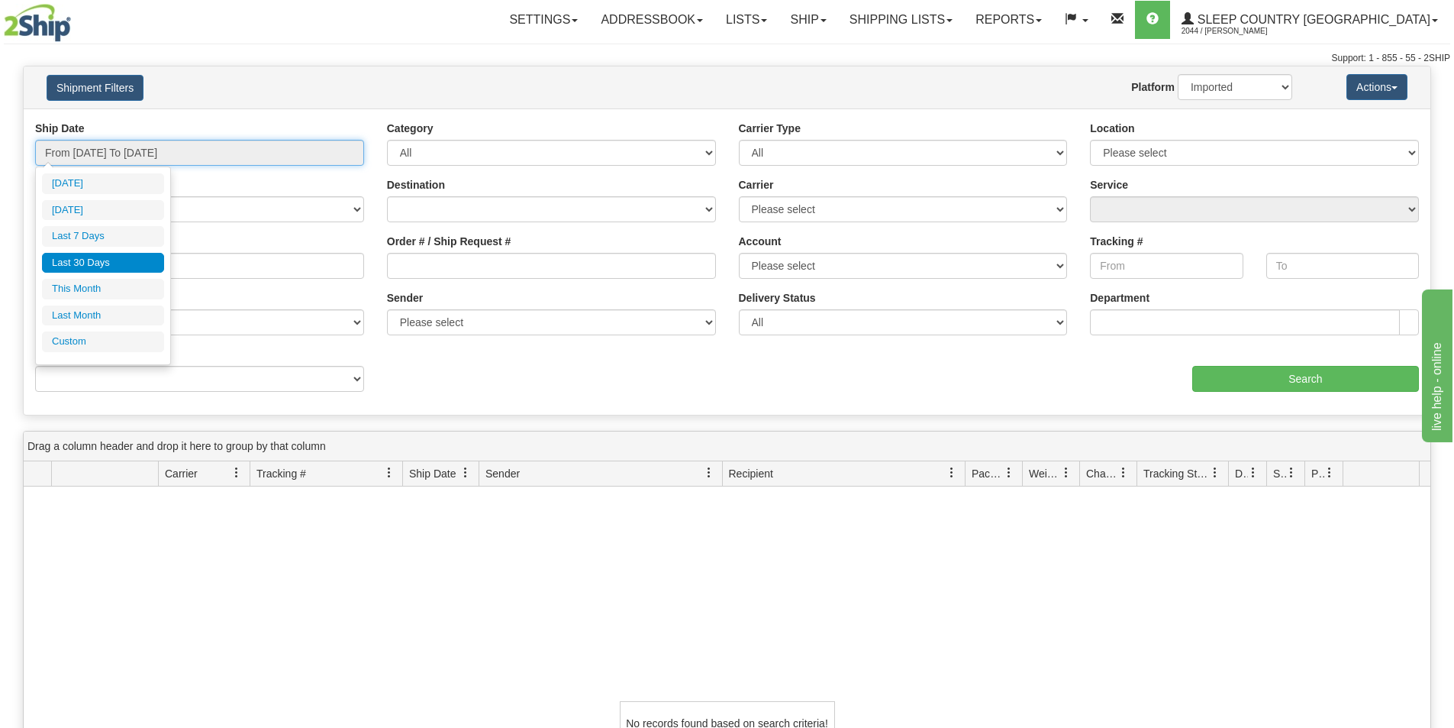
click at [121, 164] on input "From [DATE] To [DATE]" at bounding box center [199, 153] width 329 height 26
click at [139, 258] on li "Last 30 Days" at bounding box center [103, 263] width 122 height 21
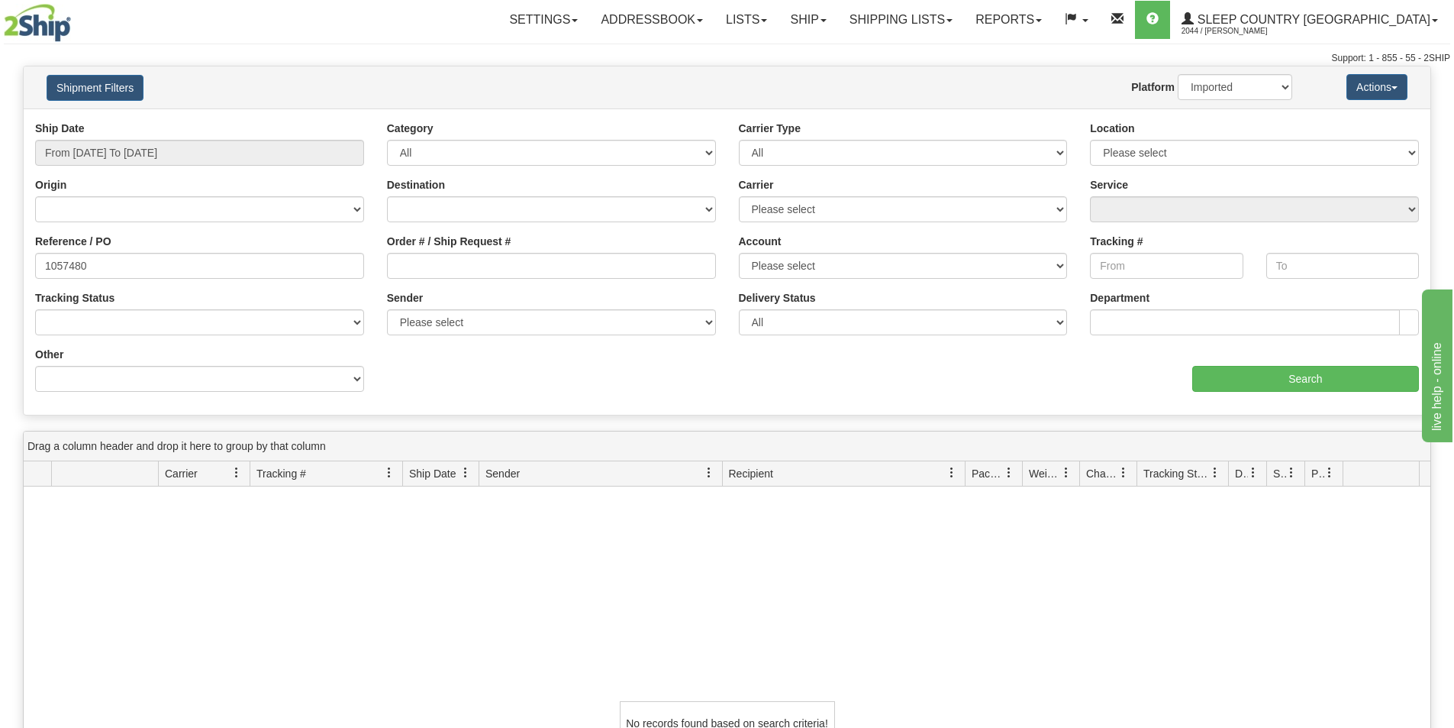
click at [342, 65] on div at bounding box center [727, 65] width 1447 height 1
drag, startPoint x: 461, startPoint y: 487, endPoint x: 469, endPoint y: 663, distance: 175.8
click at [461, 489] on div "No records found based on search criteria!" at bounding box center [727, 722] width 1407 height 473
click at [476, 674] on div "No records found based on search criteria!" at bounding box center [727, 722] width 1407 height 473
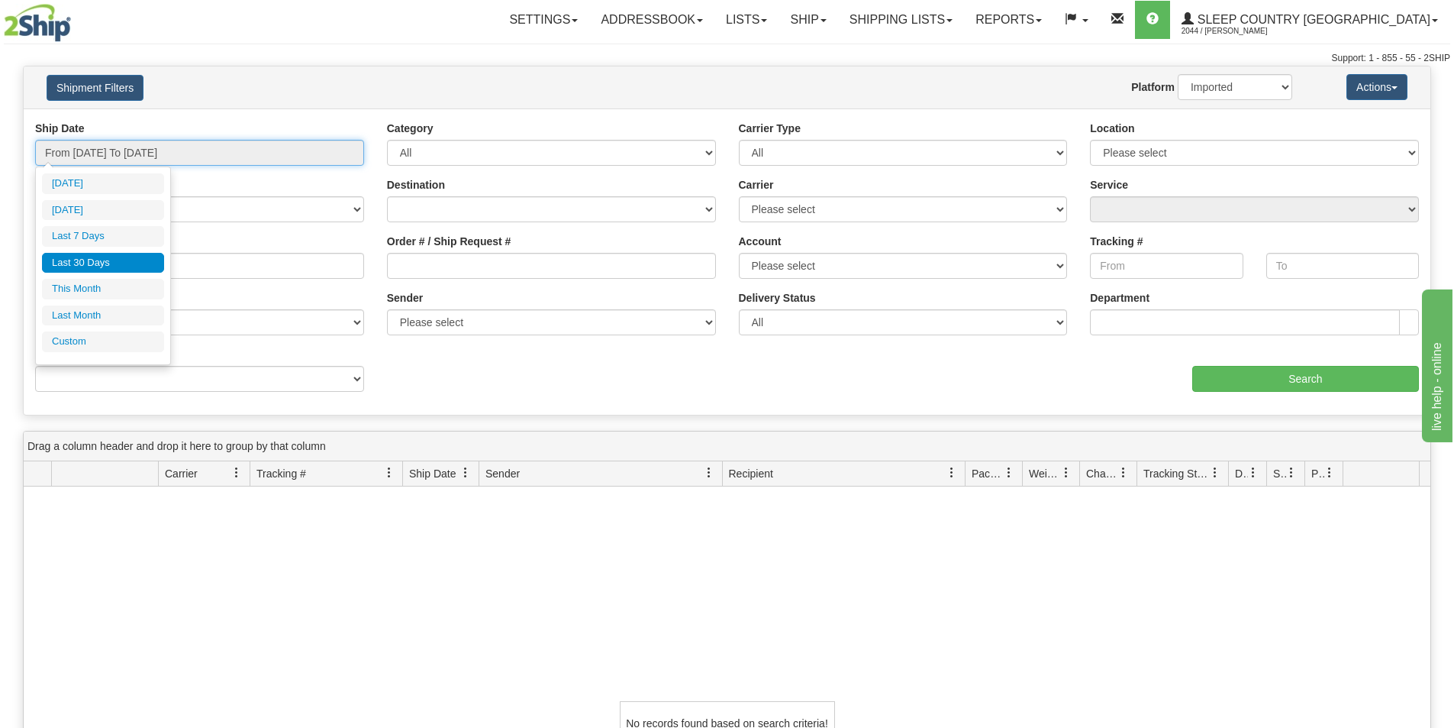
click at [205, 144] on input "From [DATE] To [DATE]" at bounding box center [199, 153] width 329 height 26
drag, startPoint x: 130, startPoint y: 263, endPoint x: 409, endPoint y: 109, distance: 319.1
click at [132, 261] on li "Last 30 Days" at bounding box center [103, 263] width 122 height 21
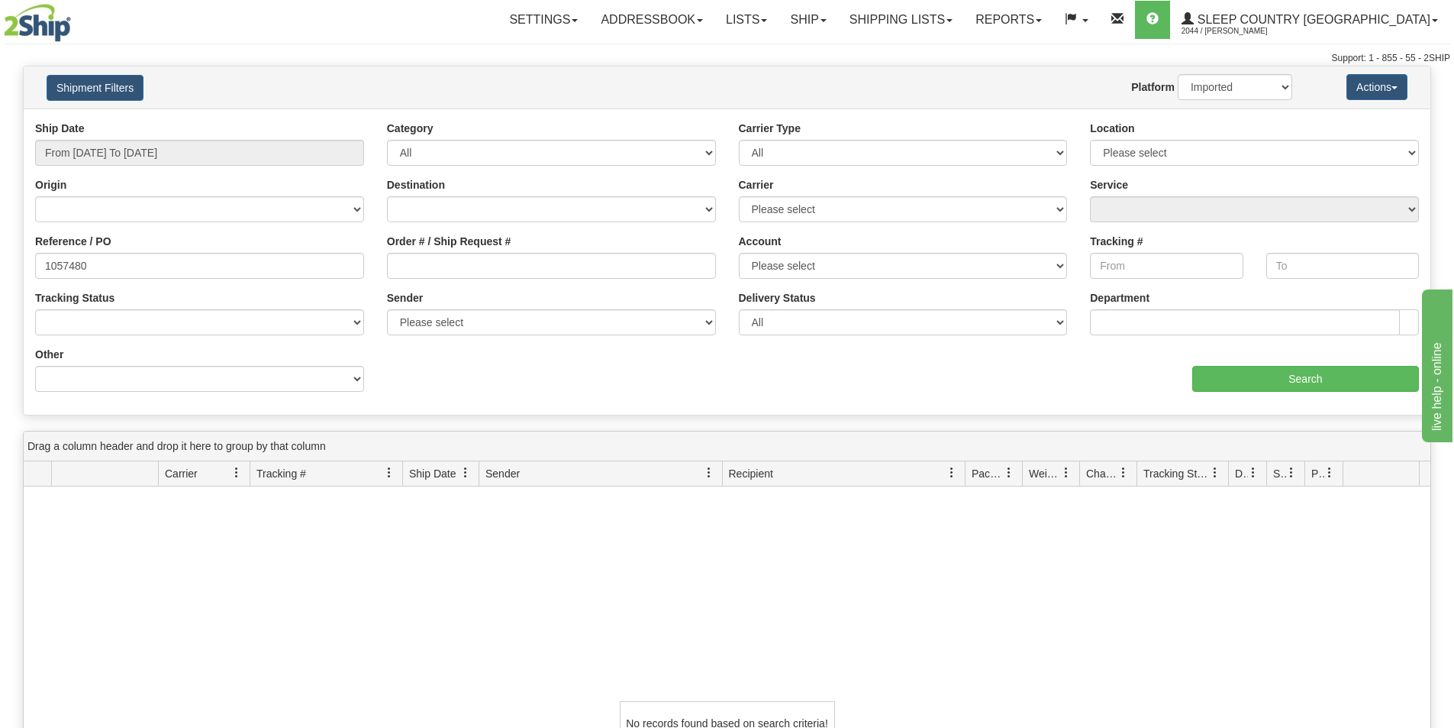
click at [534, 45] on div "Toggle navigation Settings Shipping Preferences Fields Preferences New" at bounding box center [727, 33] width 1454 height 66
drag, startPoint x: 568, startPoint y: 509, endPoint x: 492, endPoint y: 519, distance: 77.0
click at [568, 510] on div "No records found based on search criteria!" at bounding box center [727, 722] width 1407 height 473
drag, startPoint x: -17, startPoint y: 263, endPoint x: -208, endPoint y: 254, distance: 191.8
click at [0, 254] on html "Upgrade Account Cancel Toggle navigation Settings New Senders" at bounding box center [727, 364] width 1454 height 728
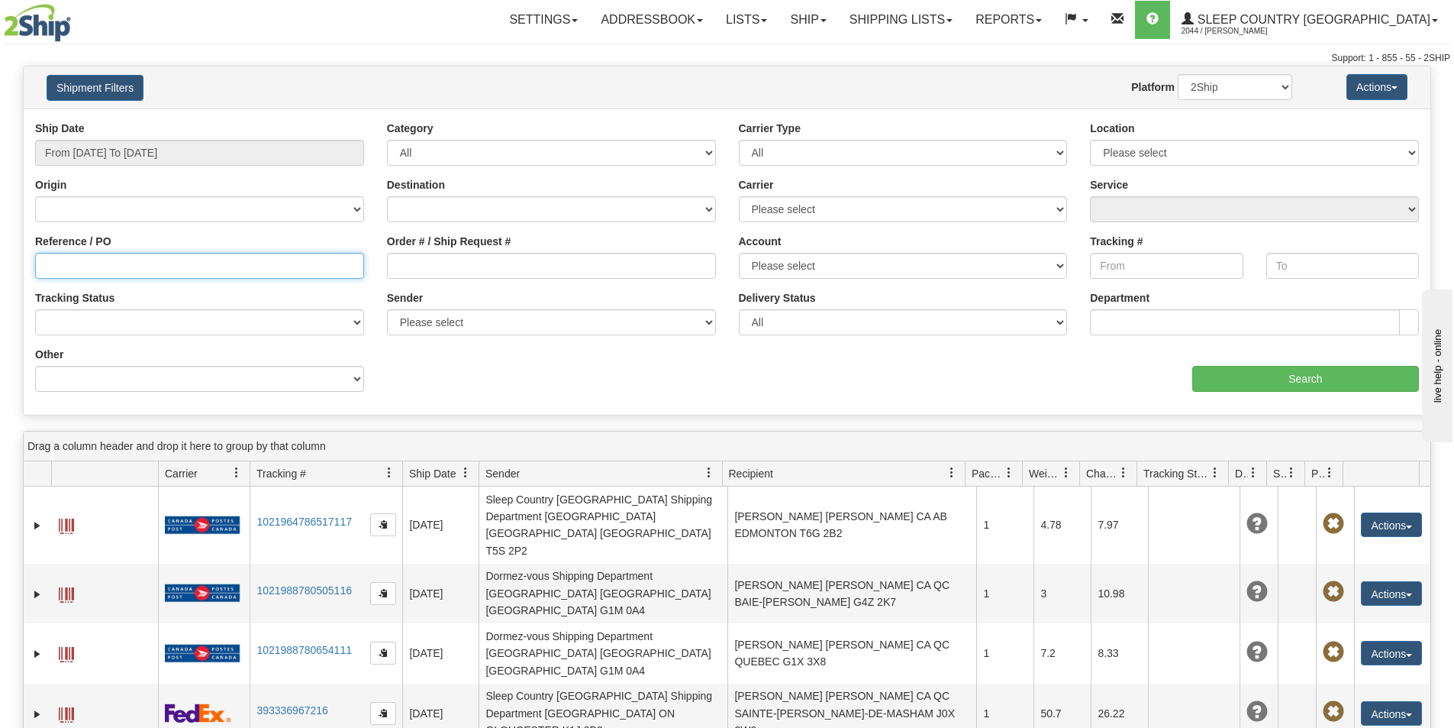
drag, startPoint x: 173, startPoint y: 269, endPoint x: 76, endPoint y: 267, distance: 97.7
click at [173, 269] on input "Reference / PO" at bounding box center [199, 266] width 329 height 26
paste input "9000I086650"
type input "9000I086650"
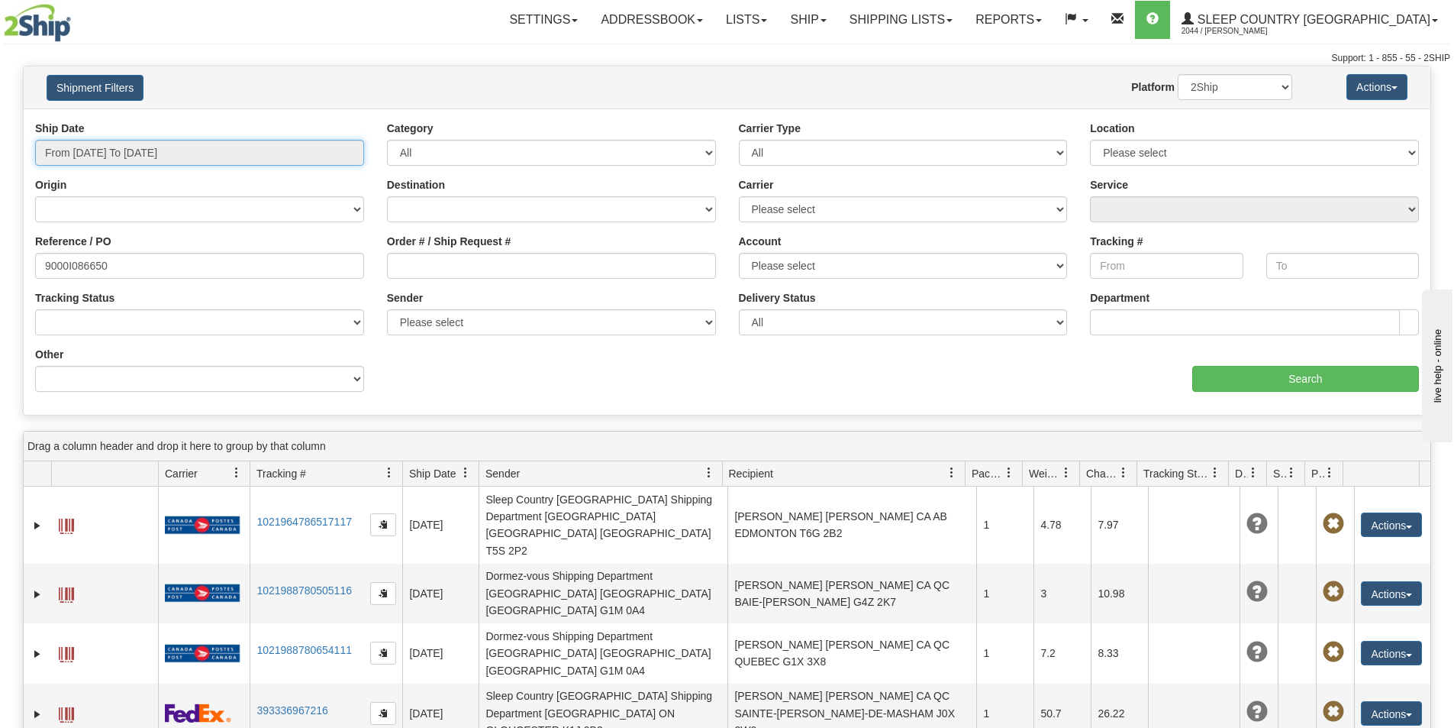
drag, startPoint x: 95, startPoint y: 140, endPoint x: 93, endPoint y: 216, distance: 76.4
click at [95, 143] on input "From [DATE] To [DATE]" at bounding box center [199, 153] width 329 height 26
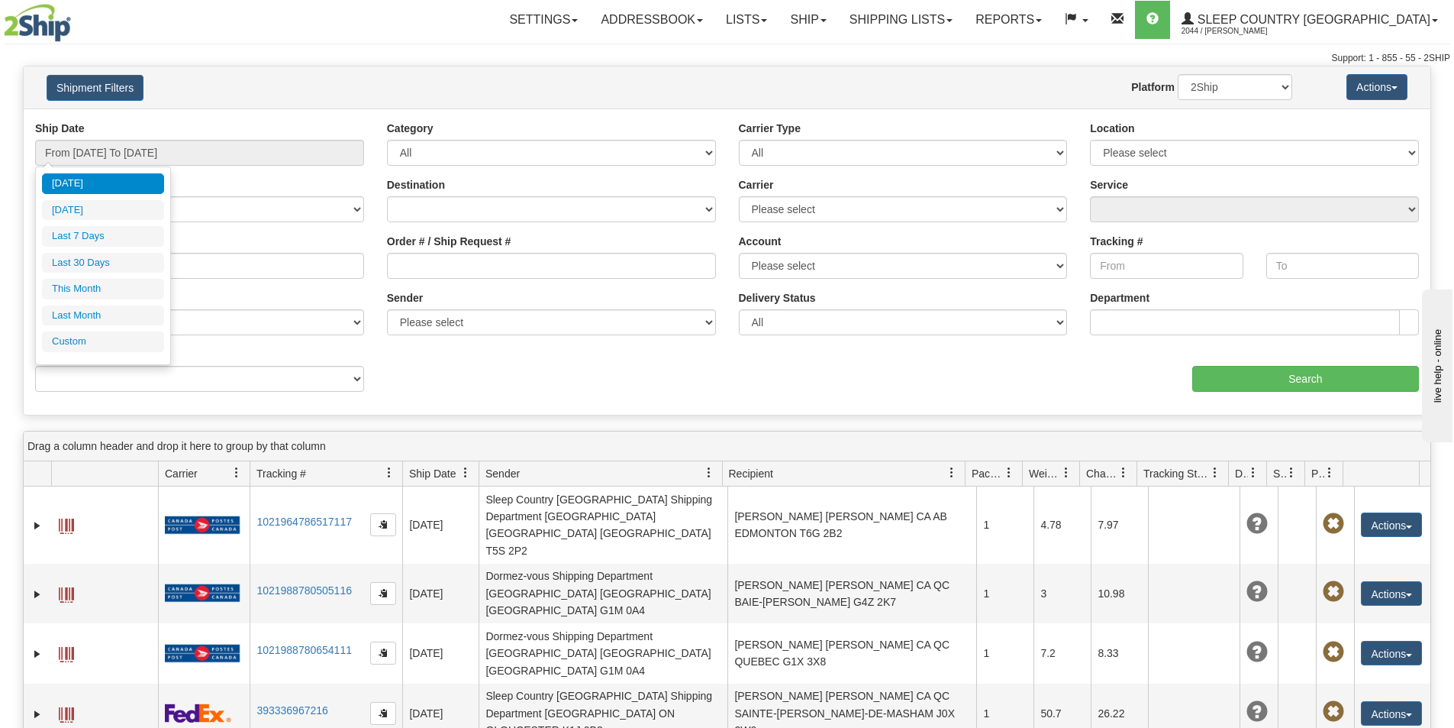
drag, startPoint x: 92, startPoint y: 258, endPoint x: 100, endPoint y: 258, distance: 8.4
click at [92, 257] on li "Last 30 Days" at bounding box center [103, 263] width 122 height 21
type input "From [DATE] To [DATE]"
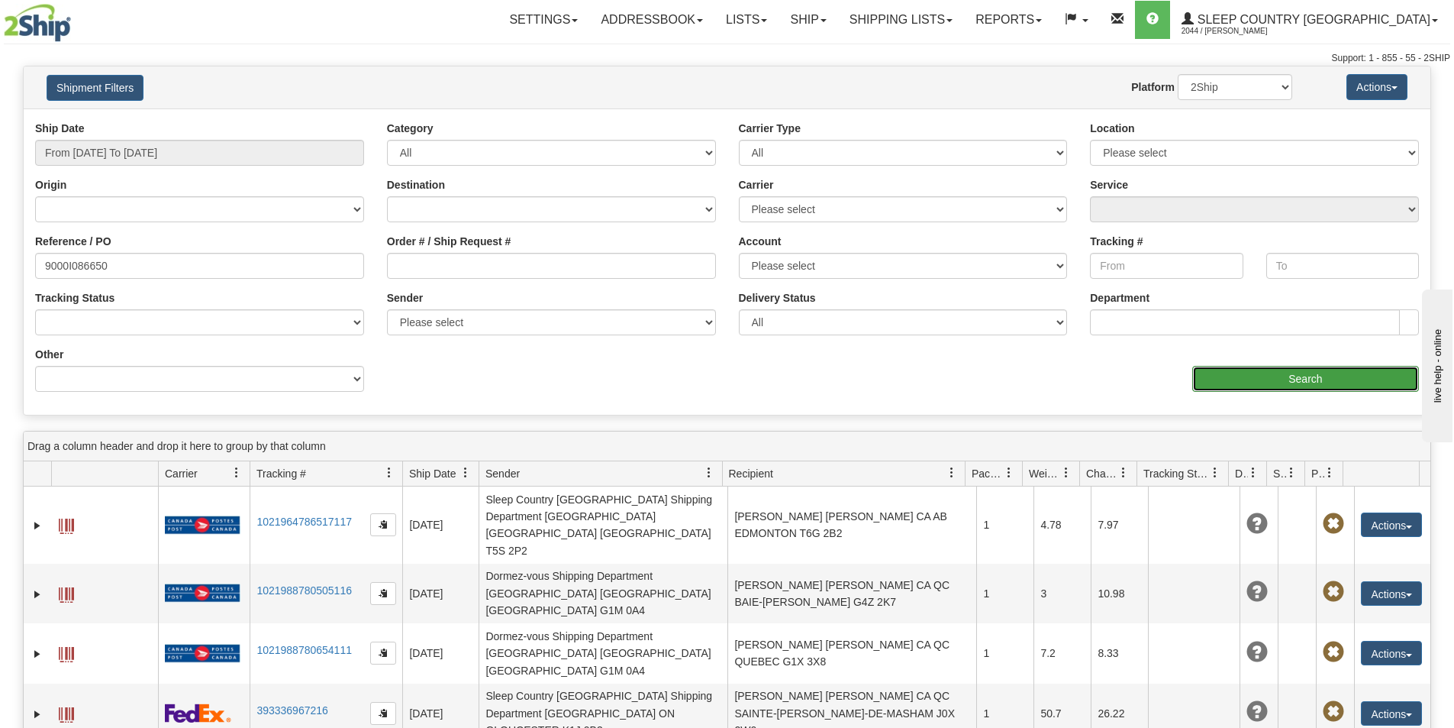
click at [1296, 374] on input "Search" at bounding box center [1305, 379] width 227 height 26
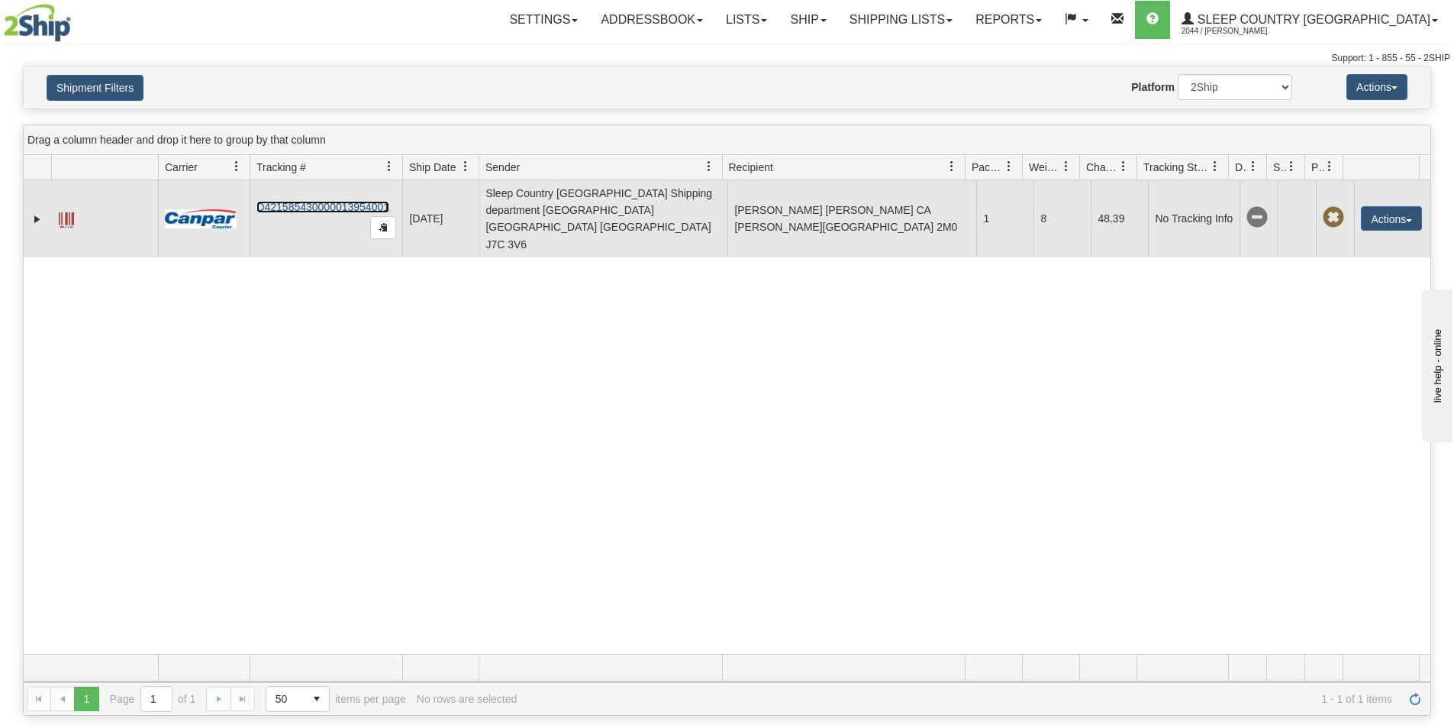
click at [322, 201] on link "D421585430000013954001" at bounding box center [323, 207] width 133 height 12
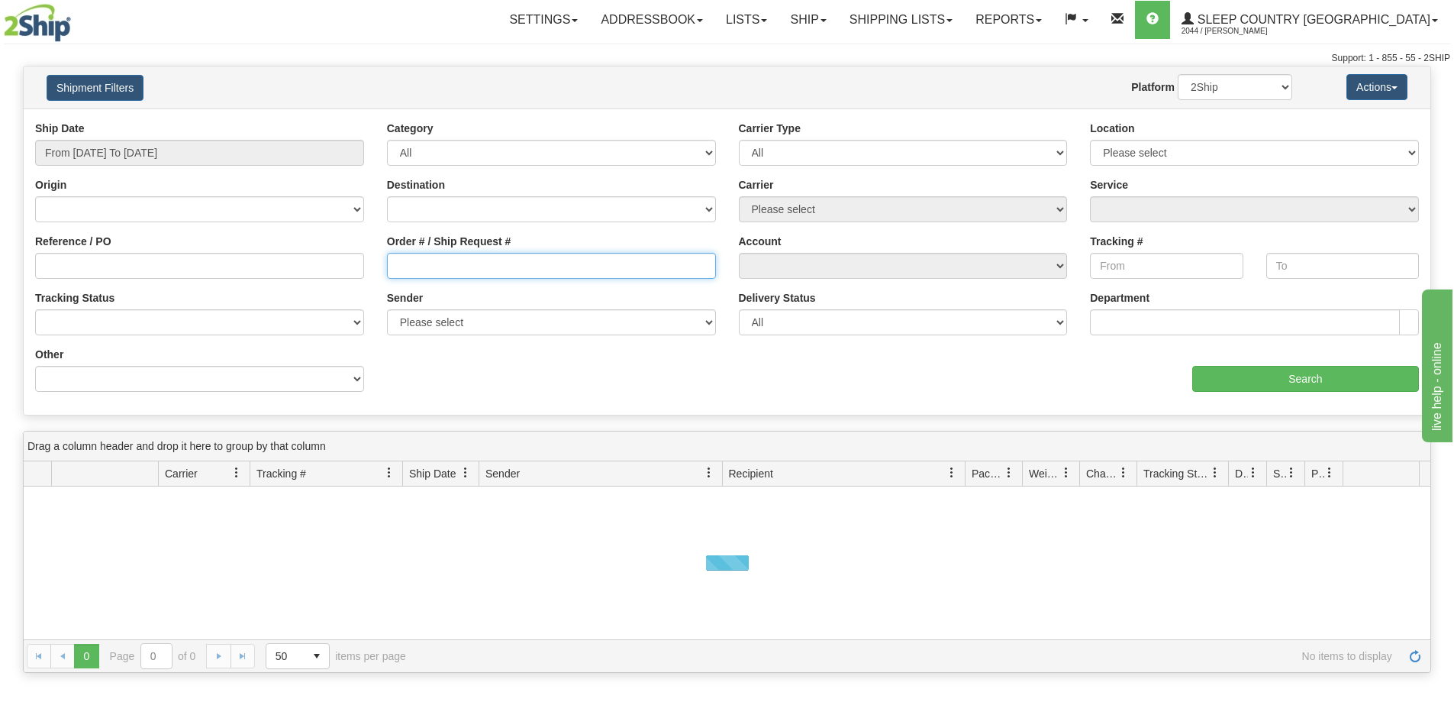
click at [478, 266] on input "Order # / Ship Request #" at bounding box center [551, 266] width 329 height 26
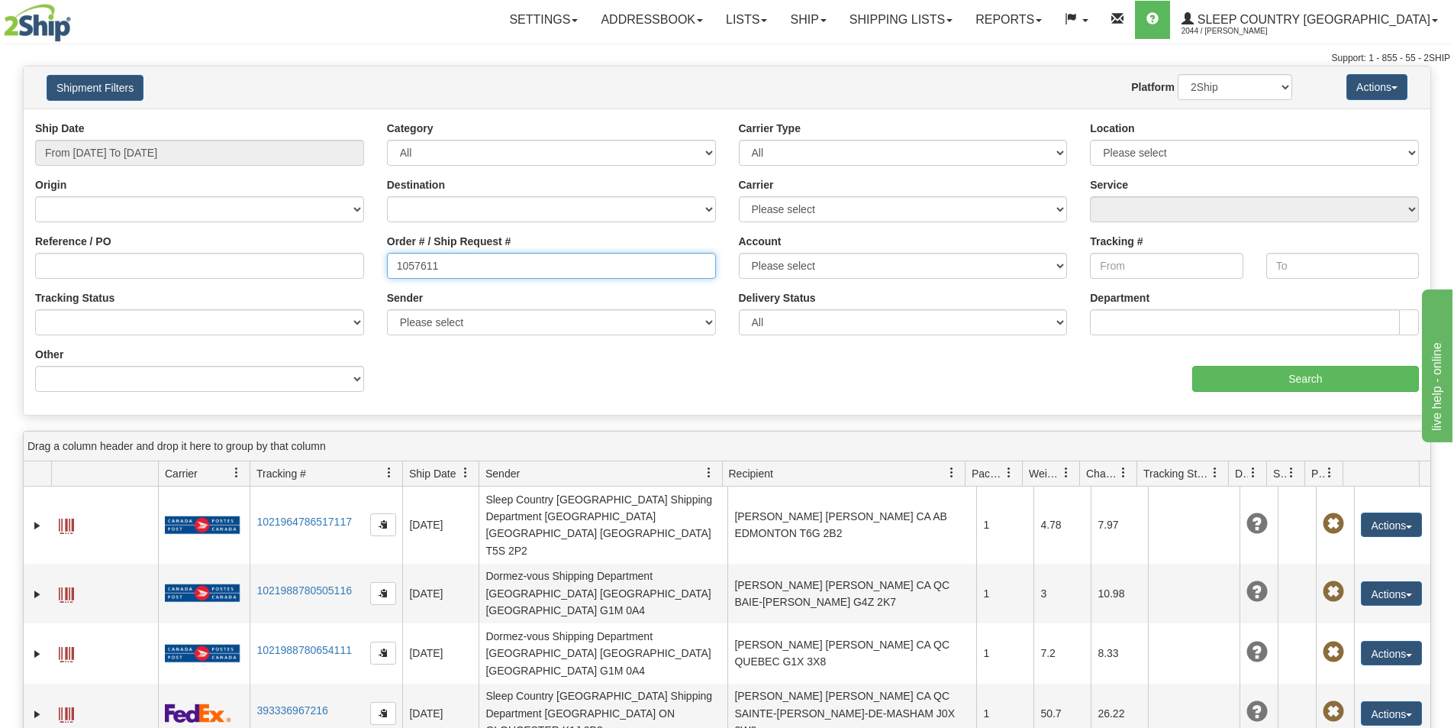
type input "1057611"
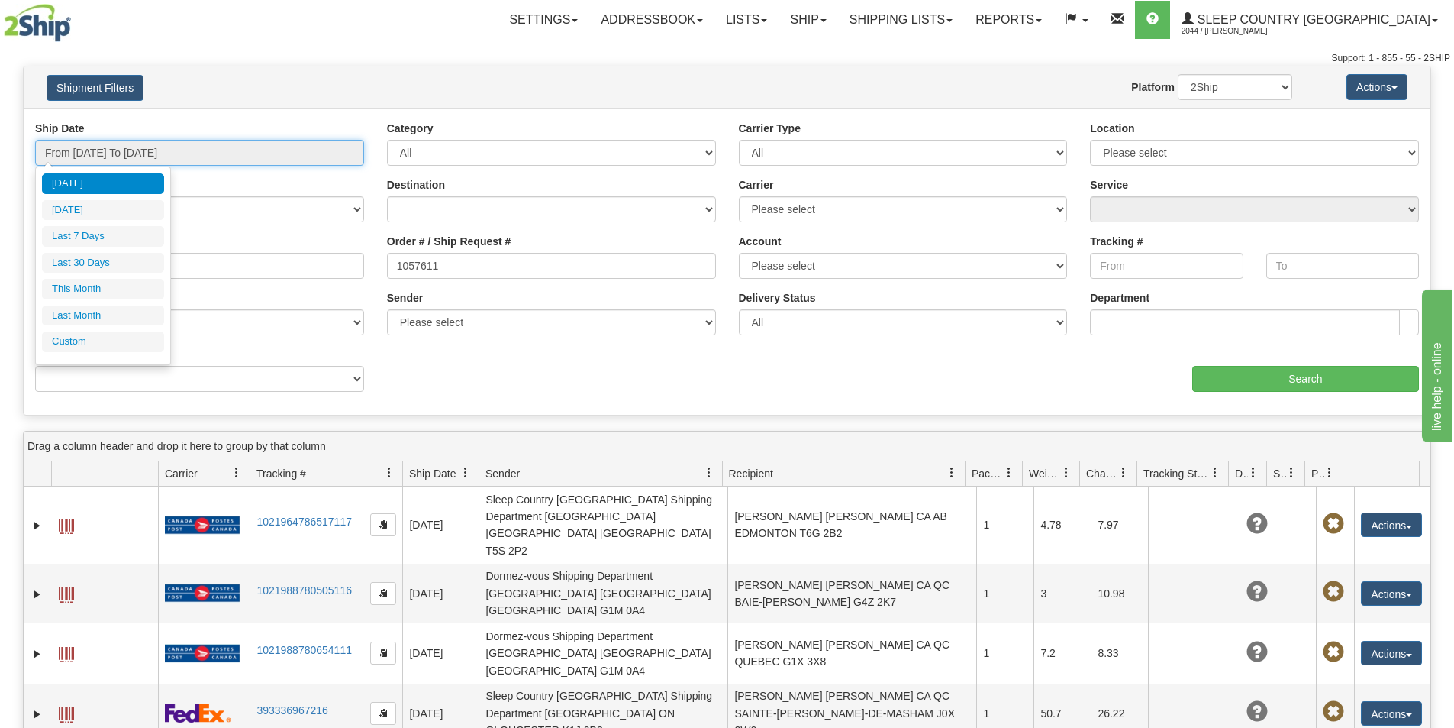
click at [115, 150] on input "From [DATE] To [DATE]" at bounding box center [199, 153] width 329 height 26
click at [103, 257] on li "Last 30 Days" at bounding box center [103, 263] width 122 height 21
type input "From [DATE] To [DATE]"
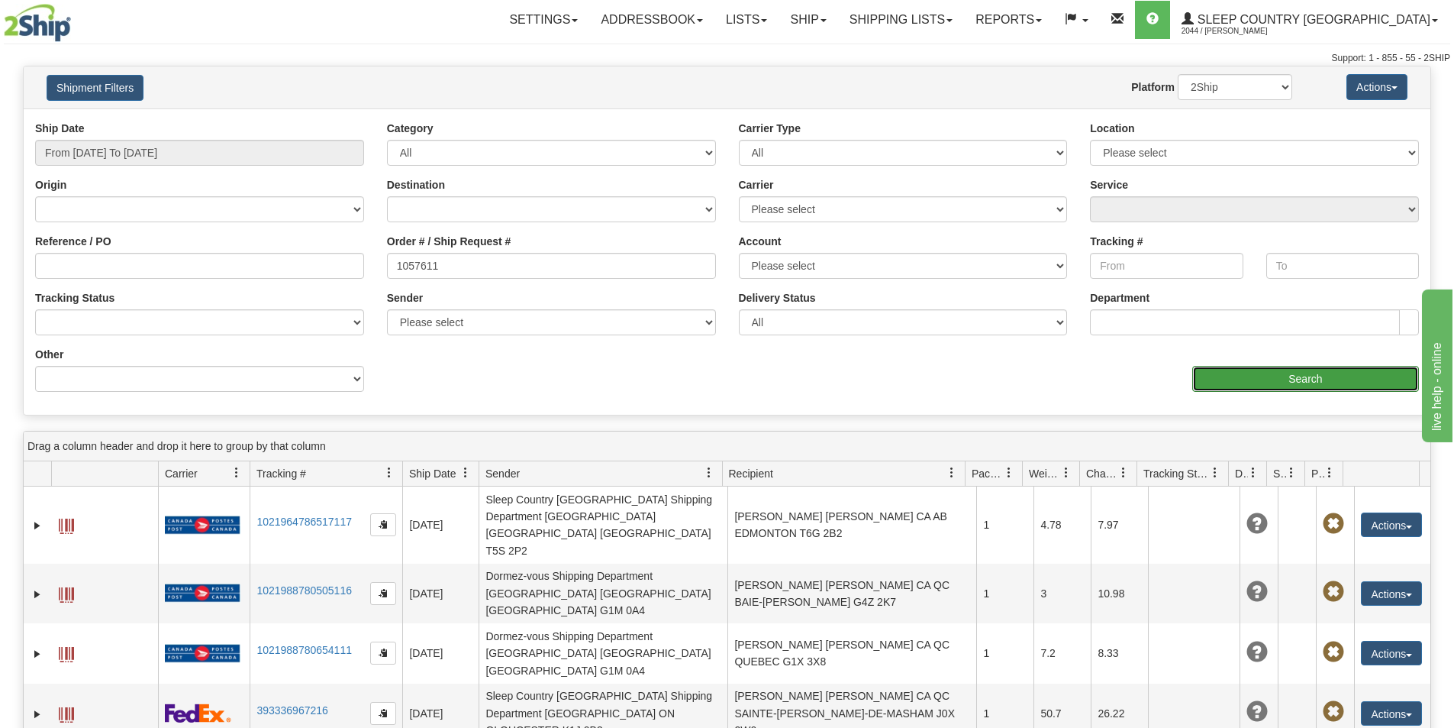
click at [1311, 380] on input "Search" at bounding box center [1305, 379] width 227 height 26
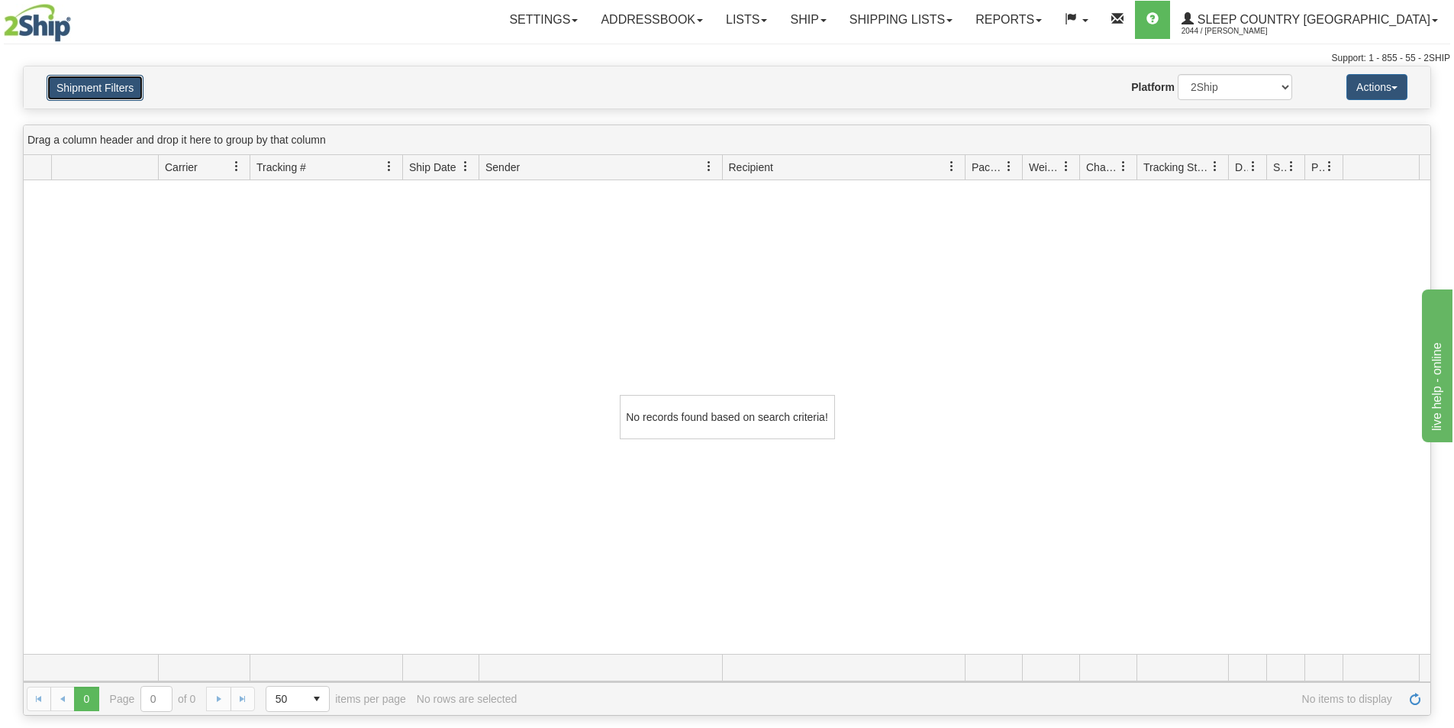
click at [85, 76] on button "Shipment Filters" at bounding box center [95, 88] width 97 height 26
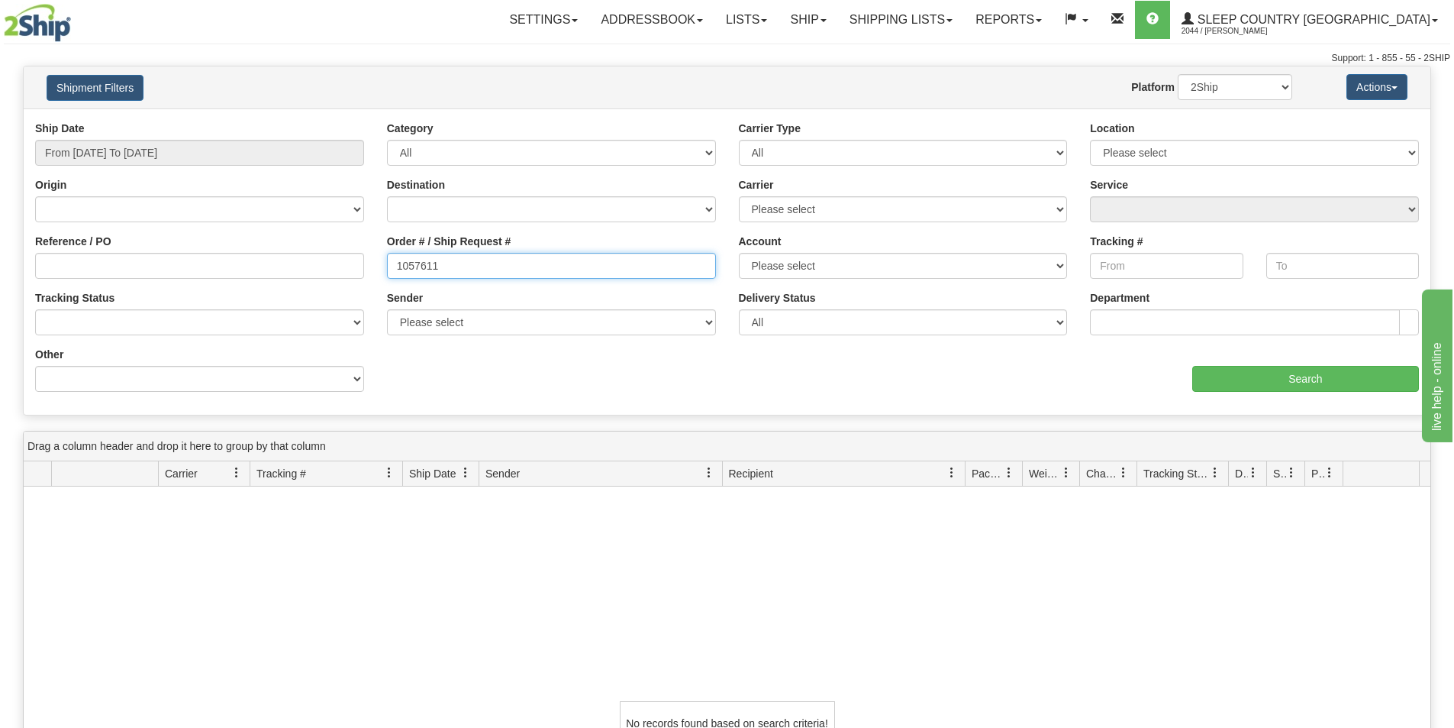
drag, startPoint x: 453, startPoint y: 273, endPoint x: 309, endPoint y: 266, distance: 143.7
click at [309, 121] on div "Reference / PO Order # / Ship Request # 1057611 Account Please select [GEOGRAPH…" at bounding box center [727, 121] width 1407 height 0
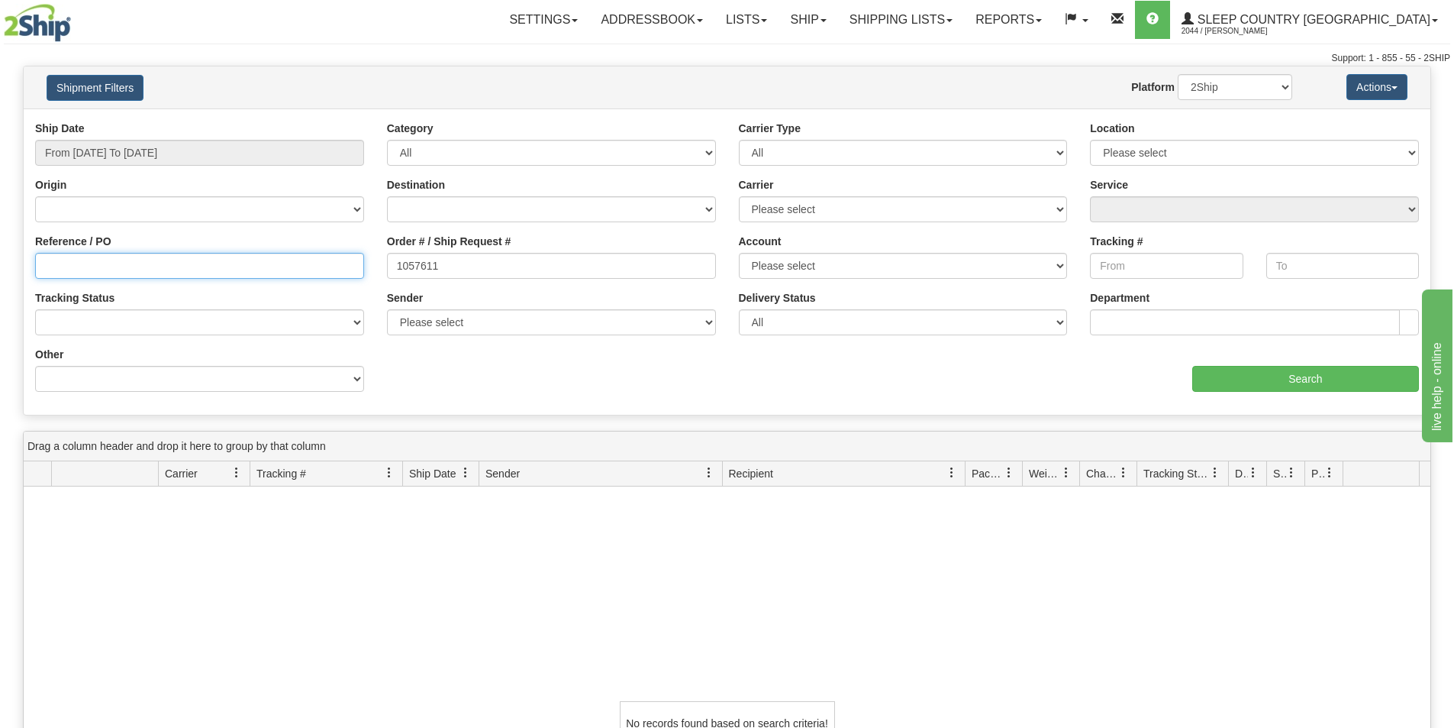
click at [257, 254] on input "Reference / PO" at bounding box center [199, 266] width 329 height 26
type input "1057611"
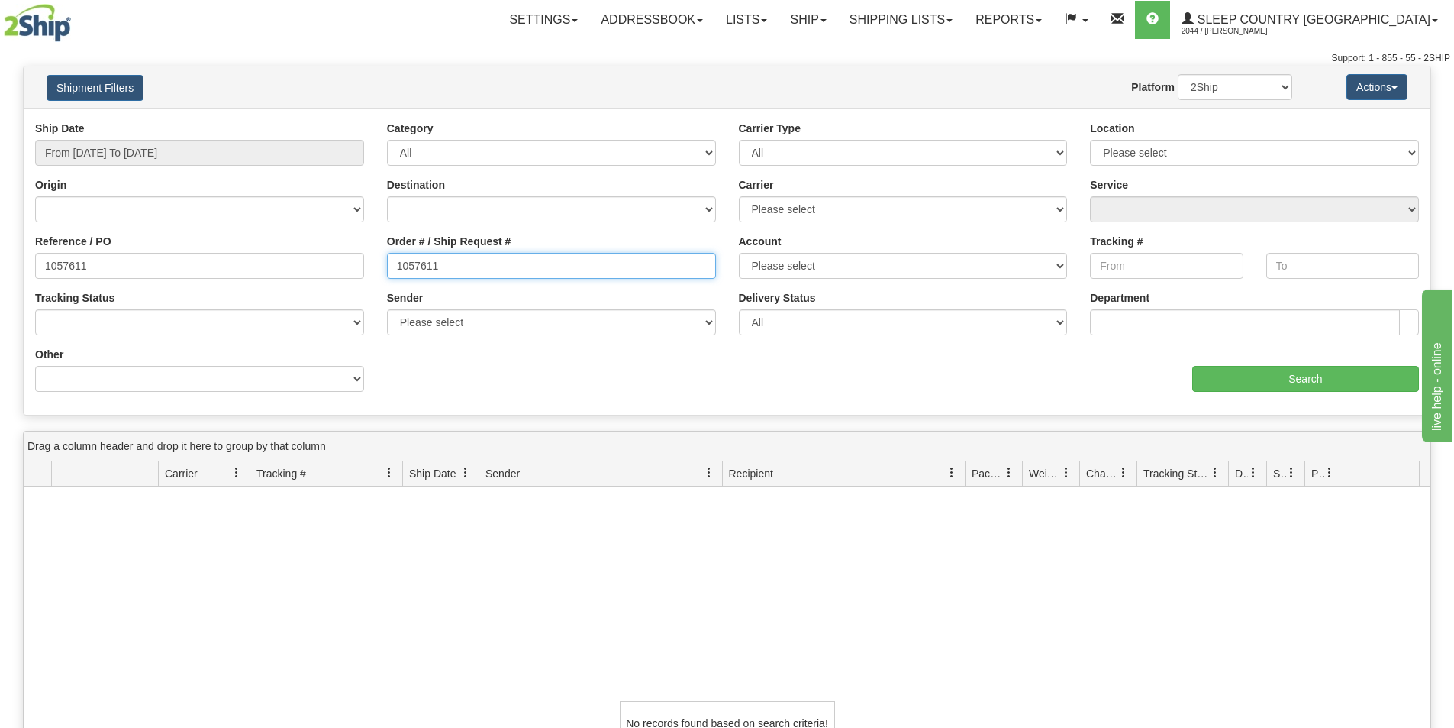
drag, startPoint x: 610, startPoint y: 269, endPoint x: 169, endPoint y: 252, distance: 440.8
click at [192, 121] on div "Reference / PO 1057611 Order # / Ship Request # 1057611 Account Please select C…" at bounding box center [727, 121] width 1407 height 0
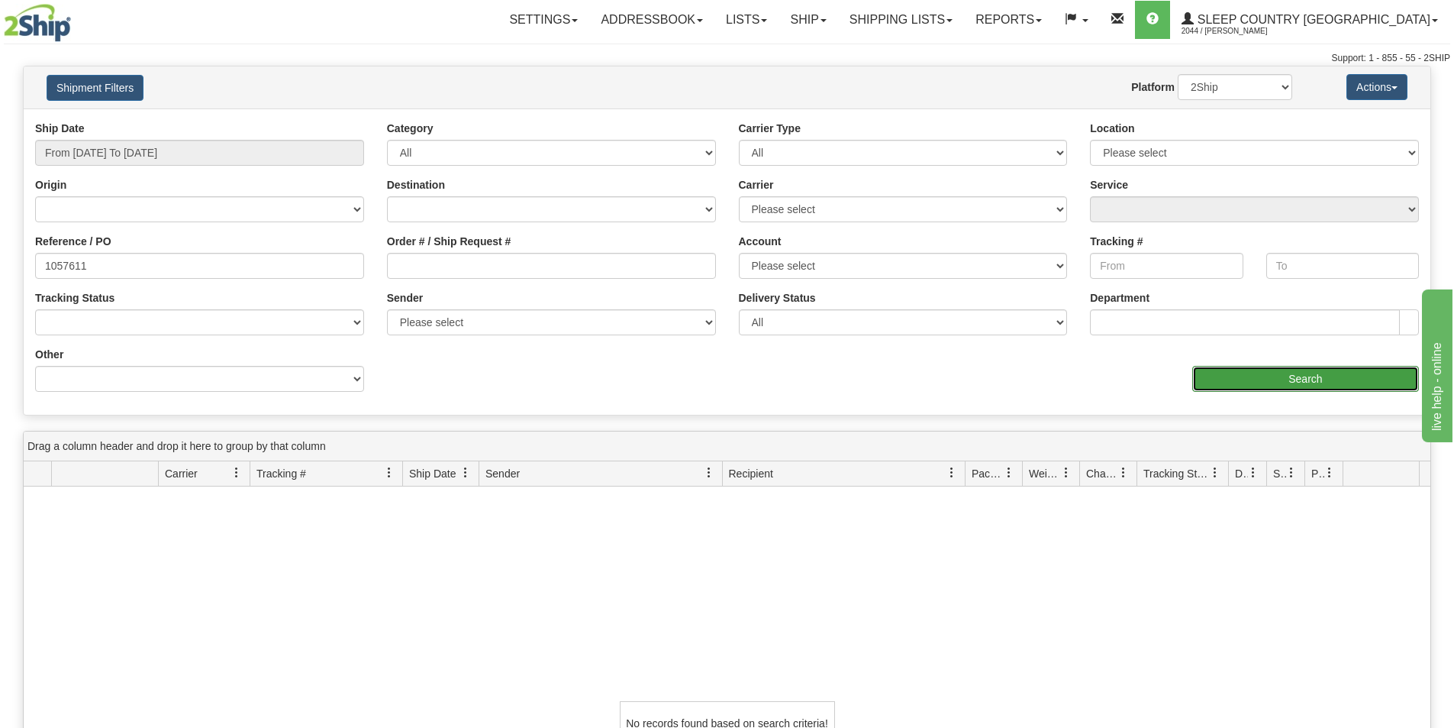
click at [1234, 375] on input "Search" at bounding box center [1305, 379] width 227 height 26
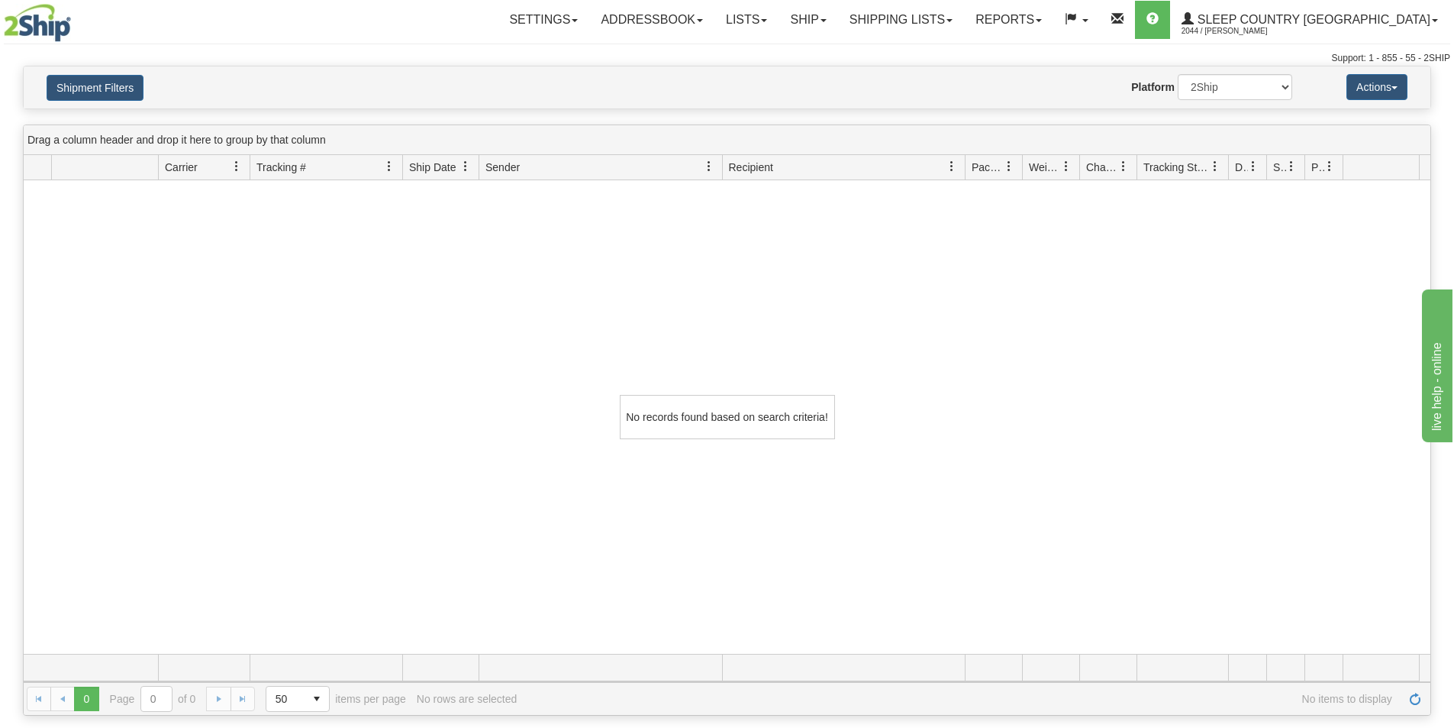
scroll to position [1, 0]
click at [926, 24] on link "Shipping lists" at bounding box center [901, 20] width 126 height 38
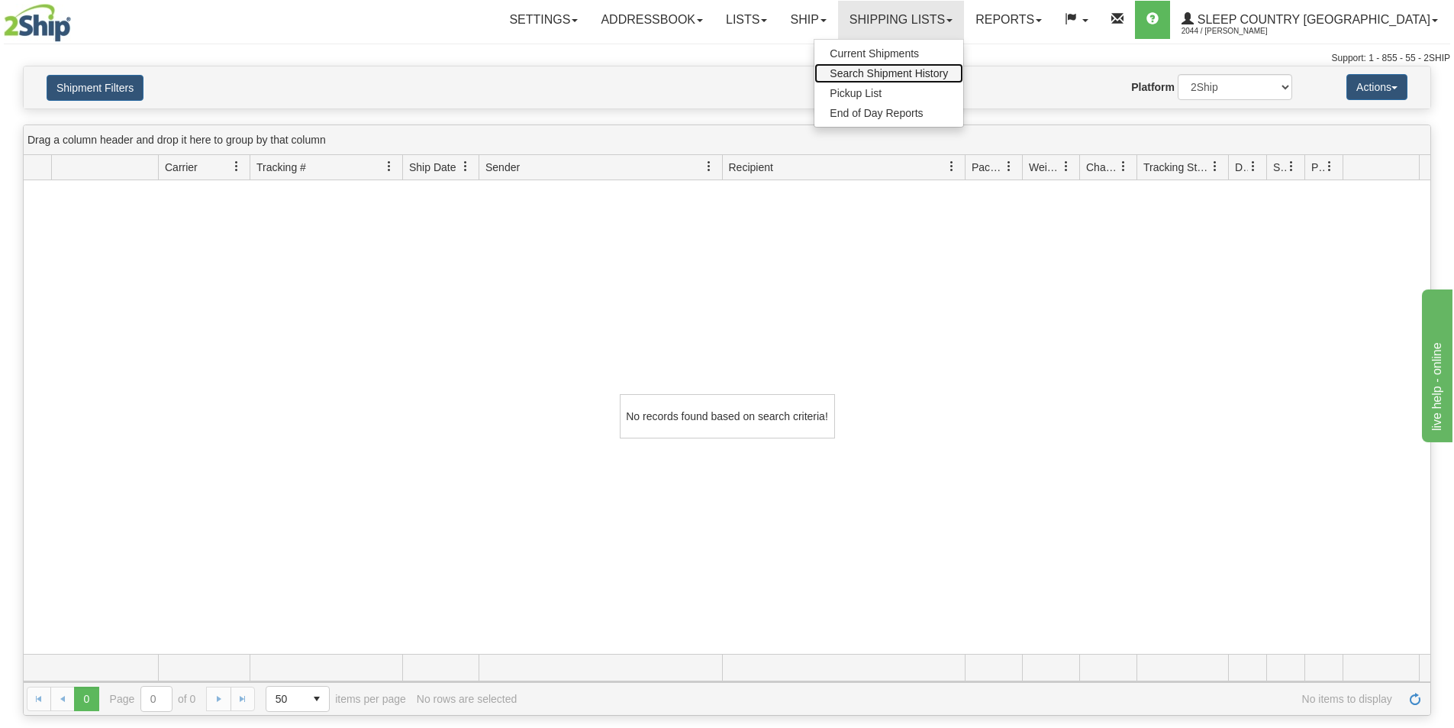
click at [948, 70] on span "Search Shipment History" at bounding box center [889, 73] width 118 height 12
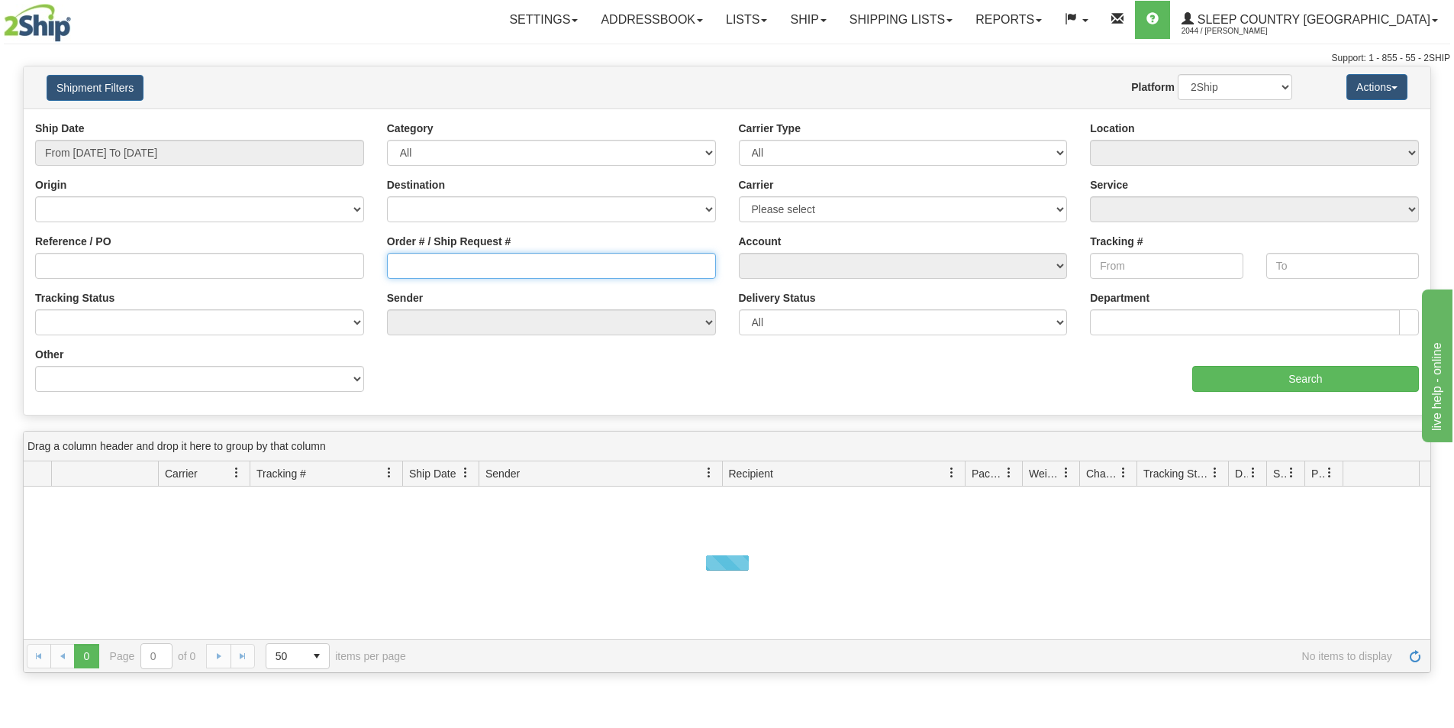
click at [460, 260] on input "Order # / Ship Request #" at bounding box center [551, 266] width 329 height 26
paste input "9000I103474"
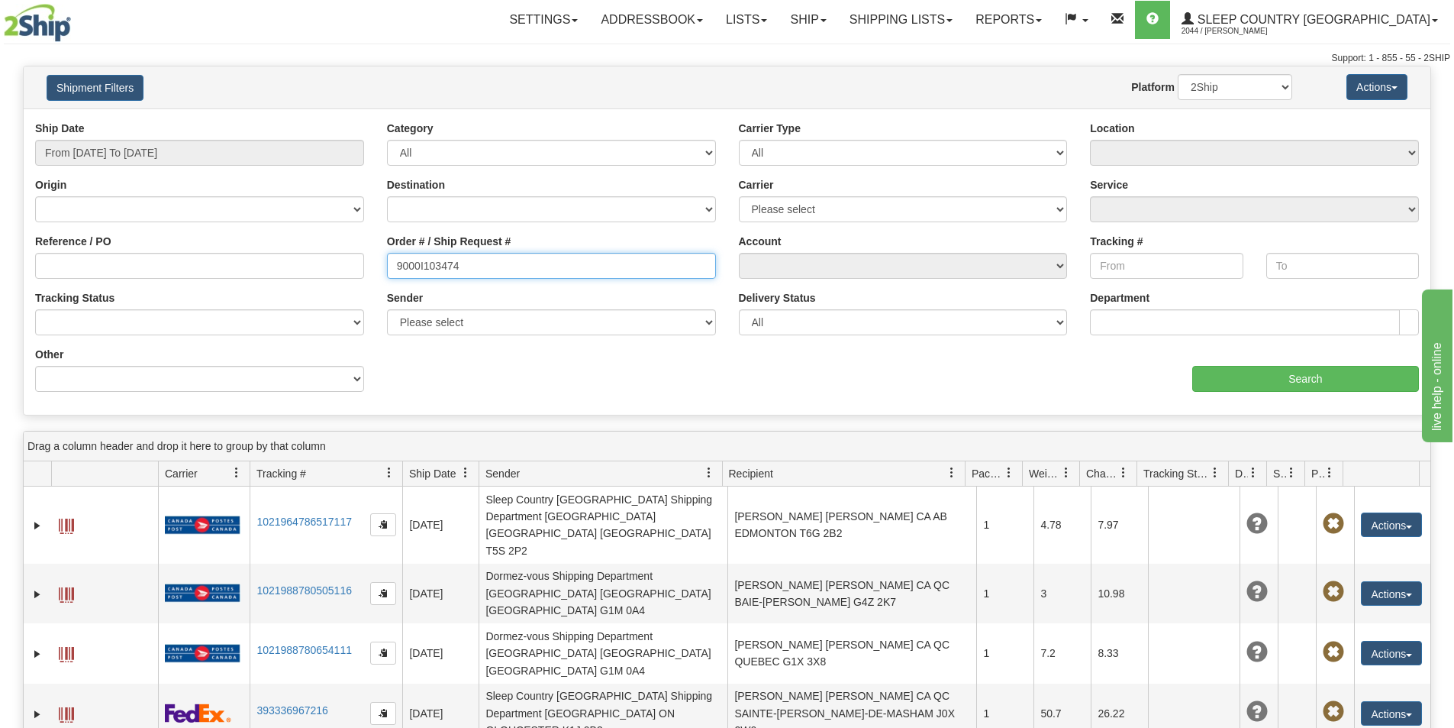
click at [395, 265] on input "9000I103474" at bounding box center [551, 266] width 329 height 26
type input "9000I103474"
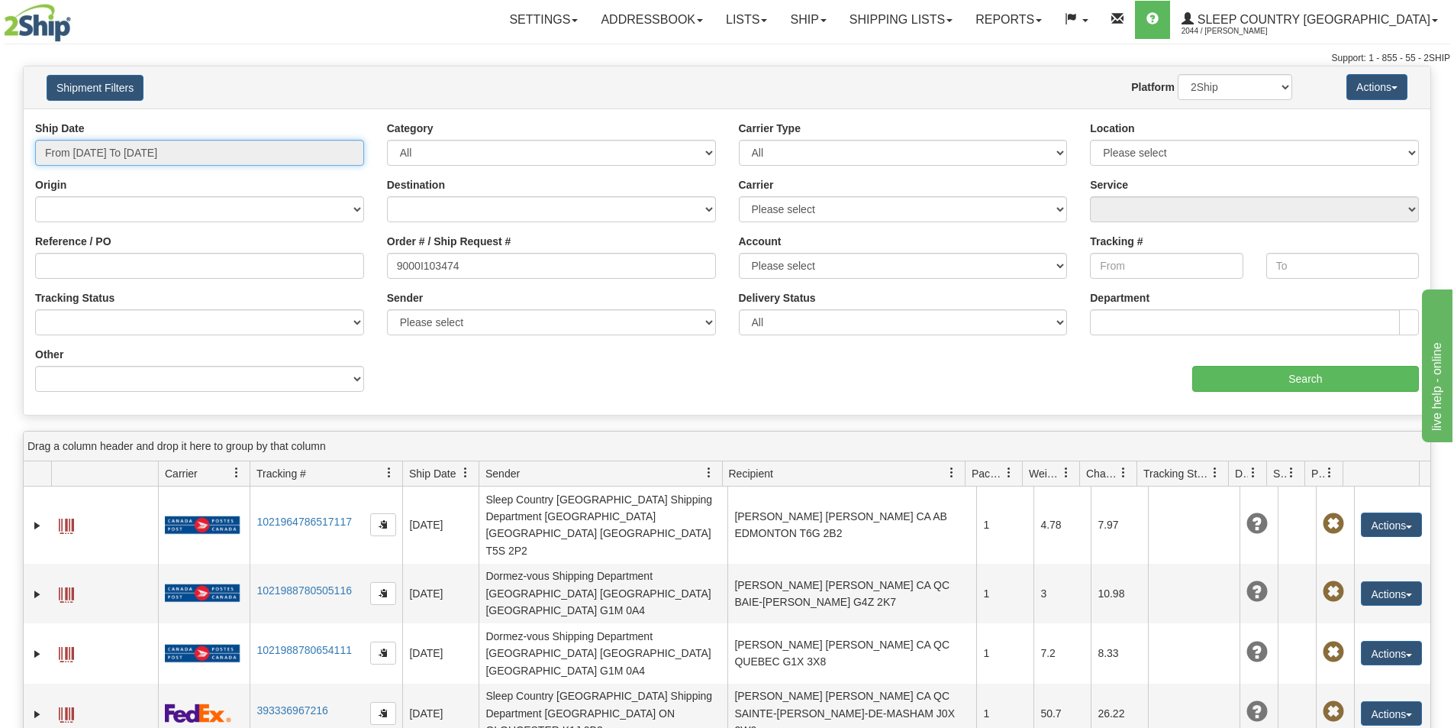
drag, startPoint x: 160, startPoint y: 147, endPoint x: 159, endPoint y: 159, distance: 11.5
click at [160, 149] on input "From [DATE] To [DATE]" at bounding box center [199, 153] width 329 height 26
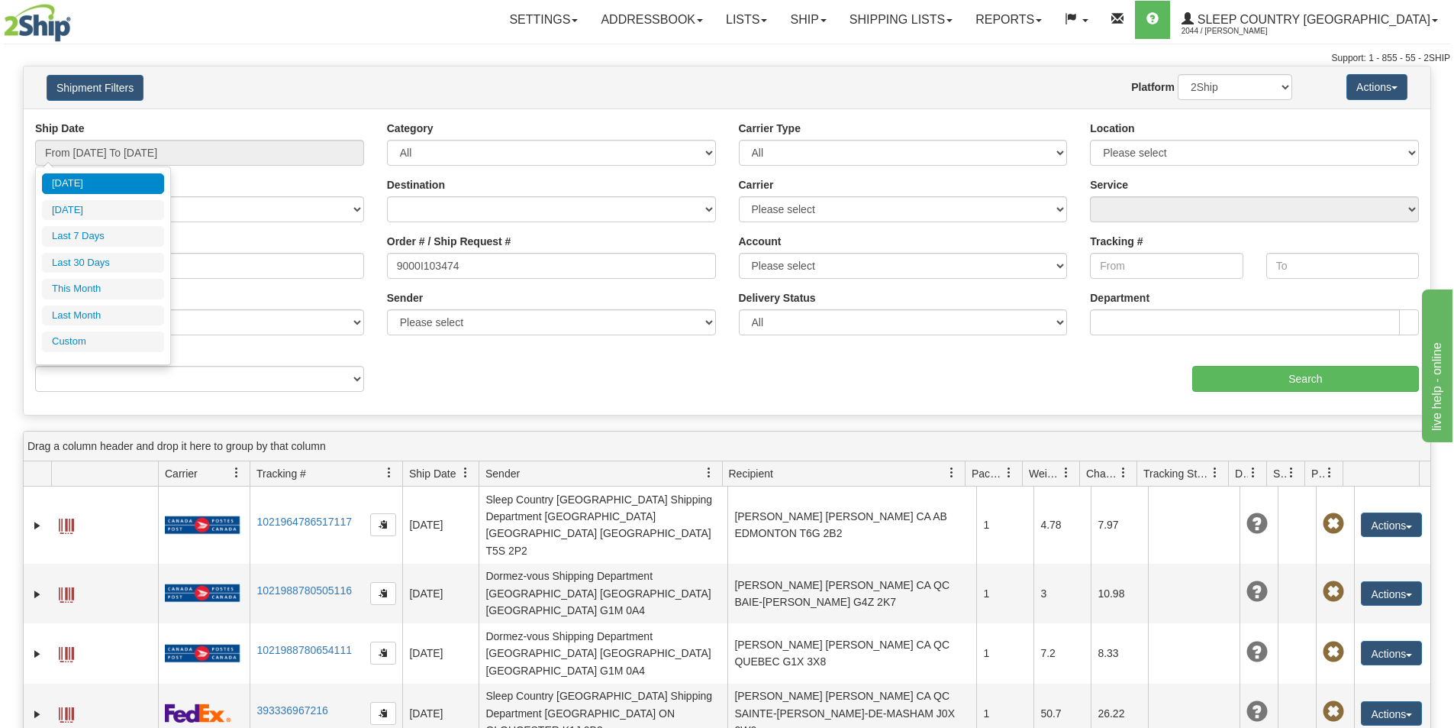
click at [134, 263] on li "Last 30 Days" at bounding box center [103, 263] width 122 height 21
type input "From [DATE] To [DATE]"
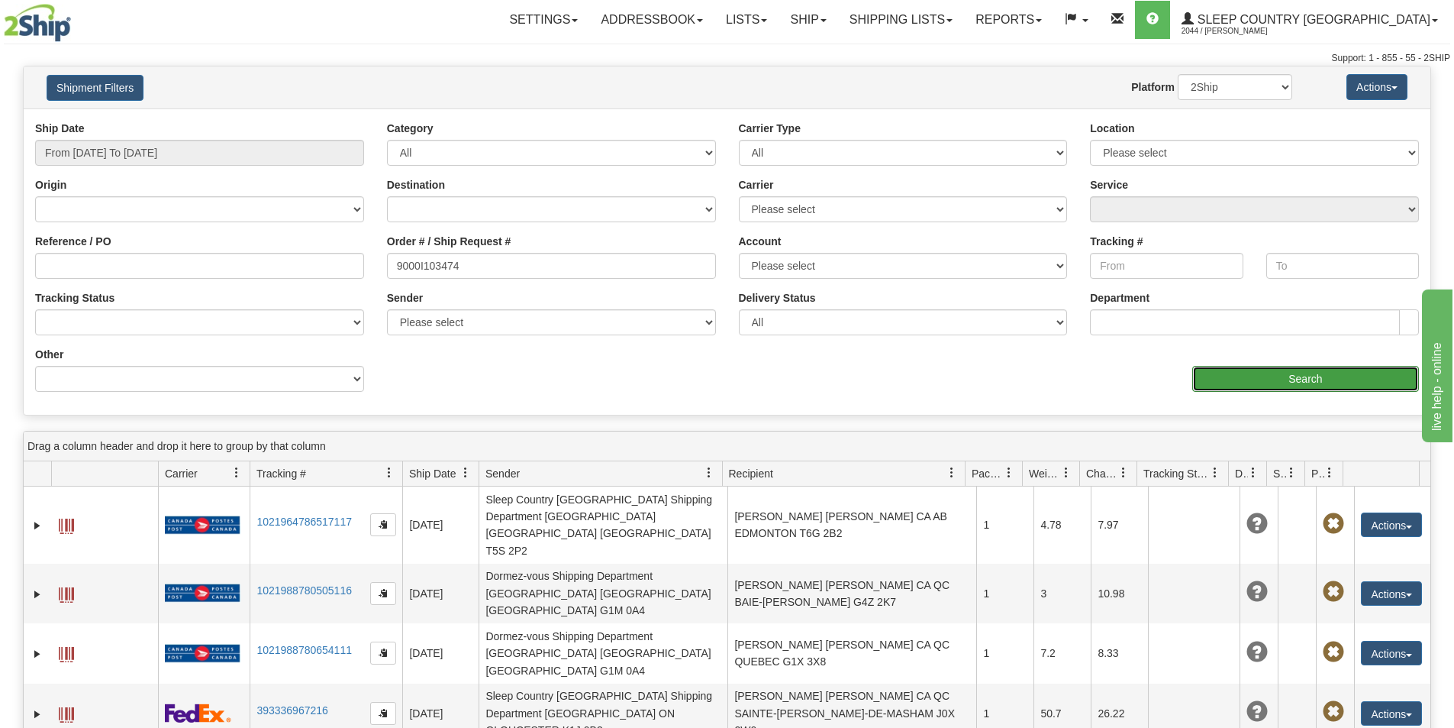
click at [1301, 373] on input "Search" at bounding box center [1305, 379] width 227 height 26
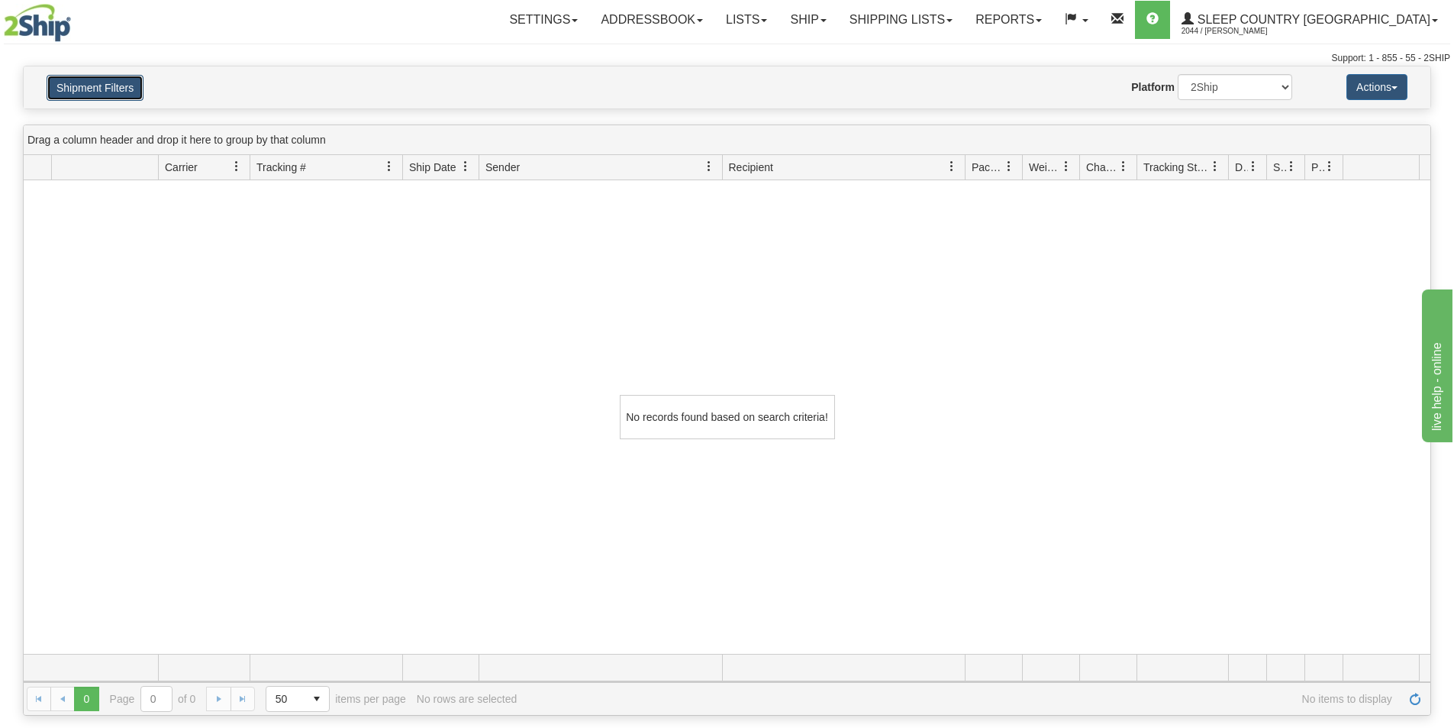
click at [109, 87] on button "Shipment Filters" at bounding box center [95, 88] width 97 height 26
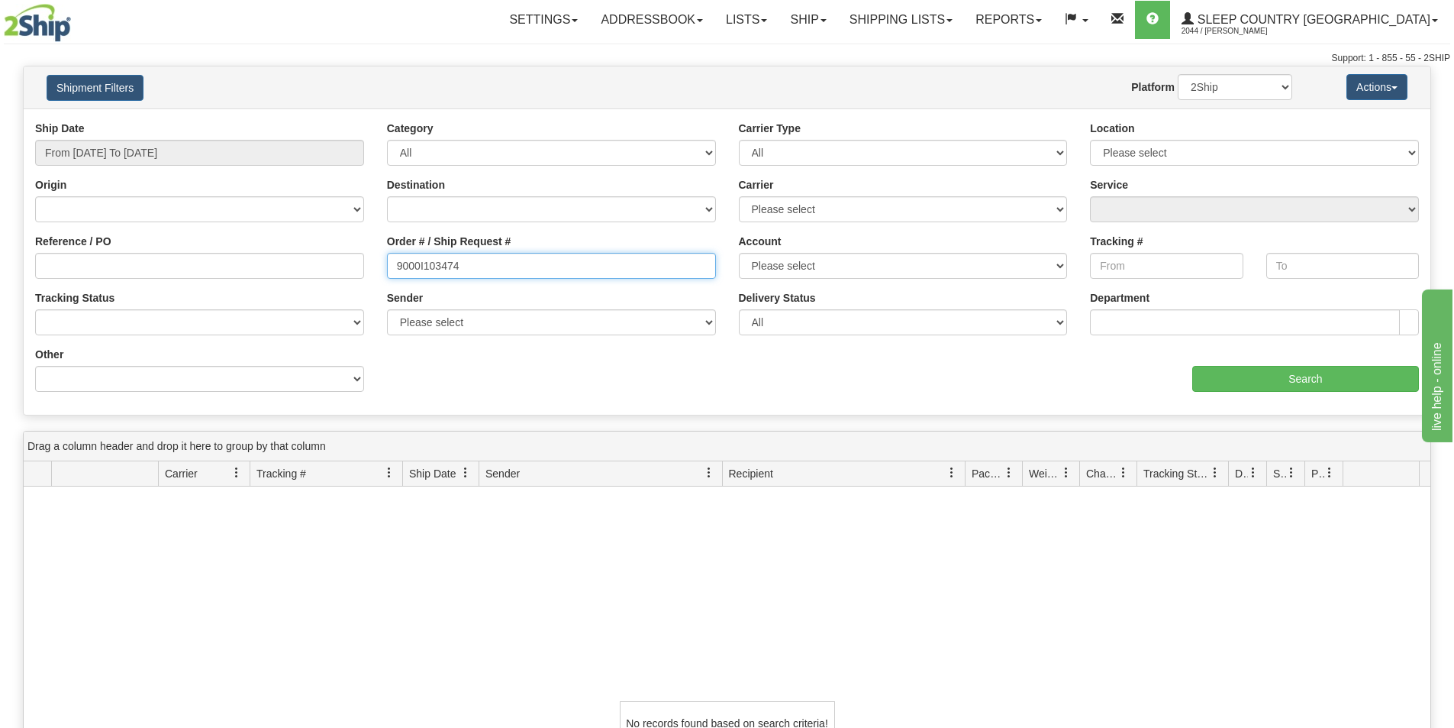
drag, startPoint x: 440, startPoint y: 261, endPoint x: 381, endPoint y: 259, distance: 58.8
click at [381, 259] on div "Order # / Ship Request # 9000I103474" at bounding box center [552, 262] width 352 height 56
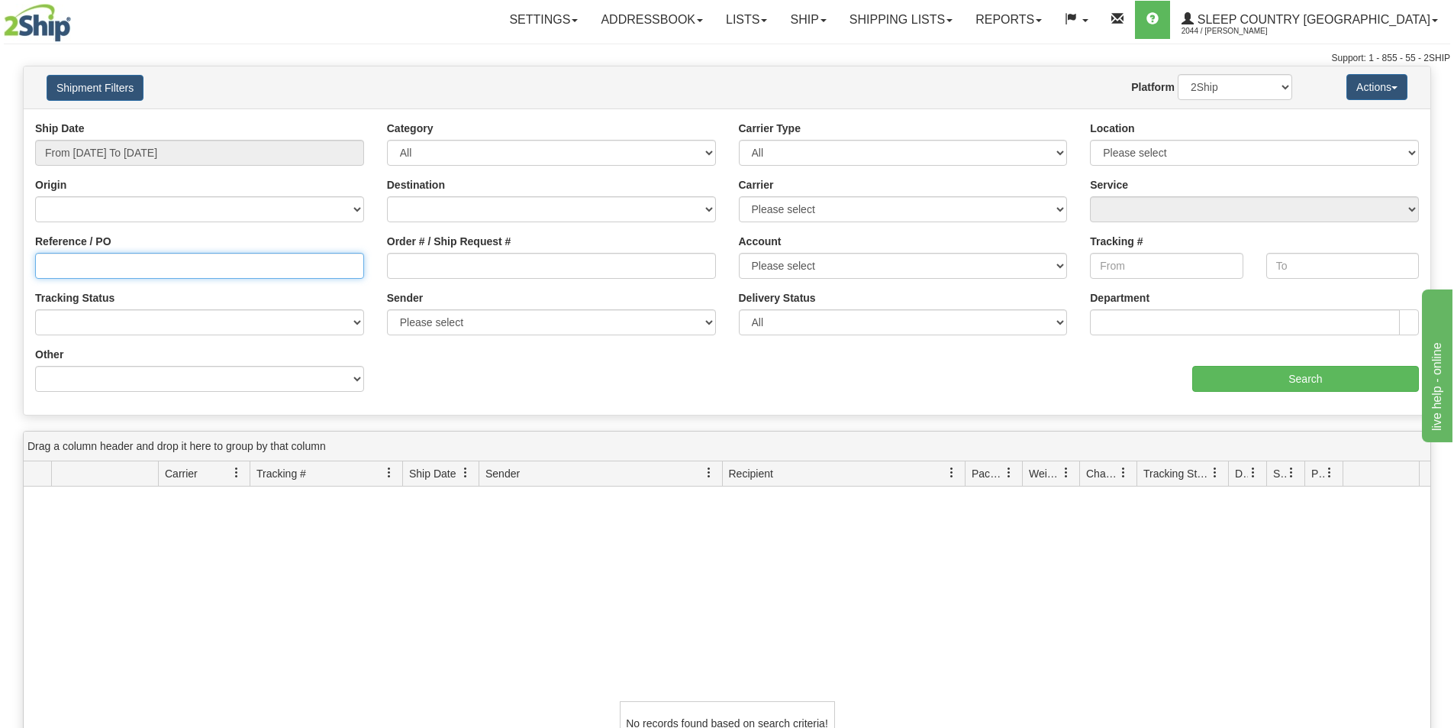
click at [154, 267] on input "Reference / PO" at bounding box center [199, 266] width 329 height 26
paste input "9000I103474"
type input "9000I103474"
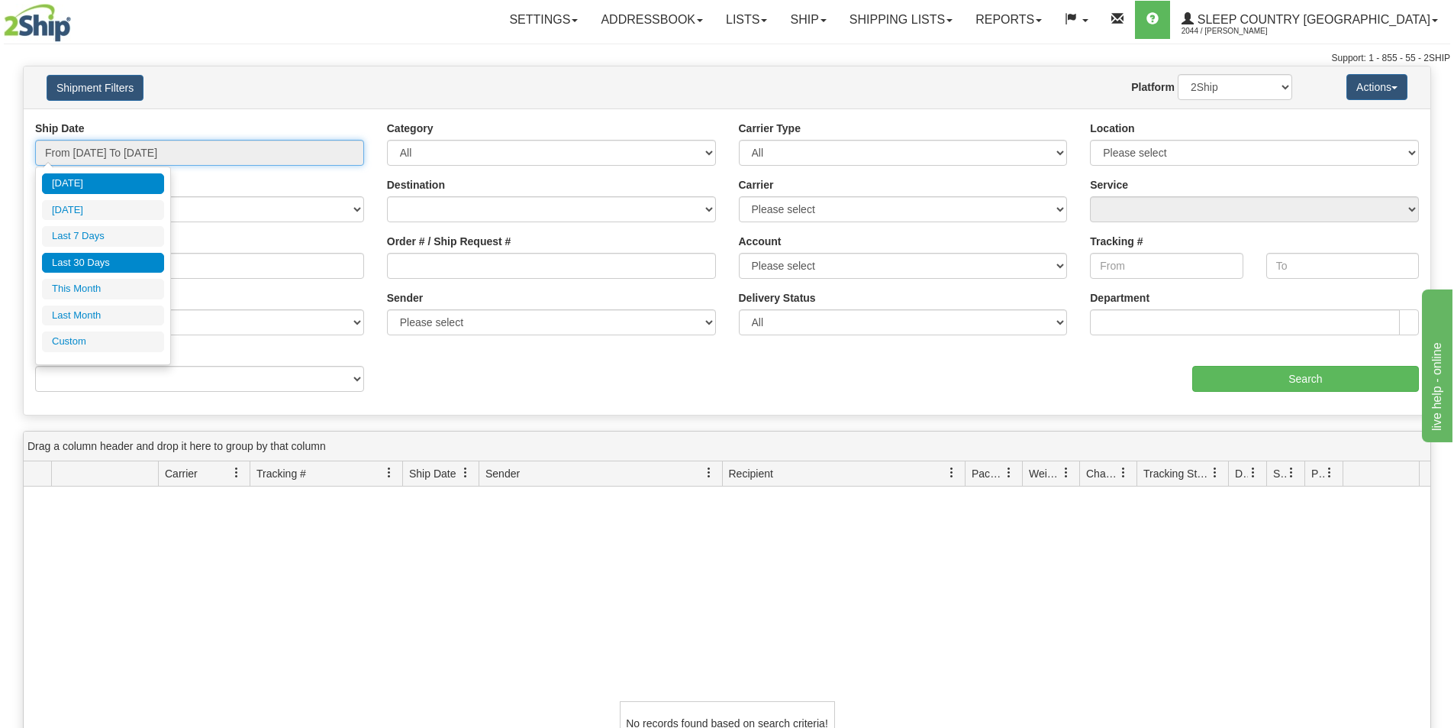
drag, startPoint x: 164, startPoint y: 151, endPoint x: 153, endPoint y: 187, distance: 37.4
click at [164, 152] on input "From [DATE] To [DATE]" at bounding box center [199, 153] width 329 height 26
click at [124, 259] on li "Last 30 Days" at bounding box center [103, 263] width 122 height 21
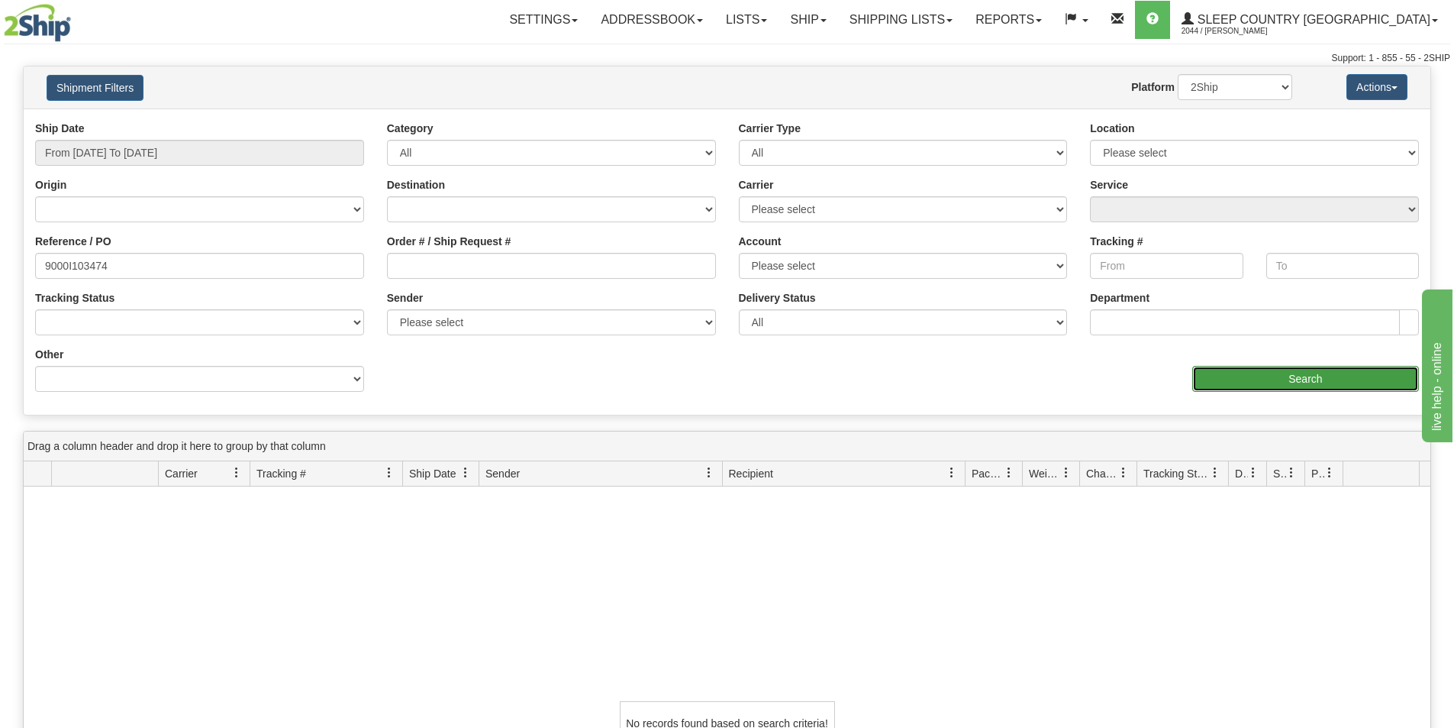
click at [1332, 380] on input "Search" at bounding box center [1305, 379] width 227 height 26
